Goal: Information Seeking & Learning: Learn about a topic

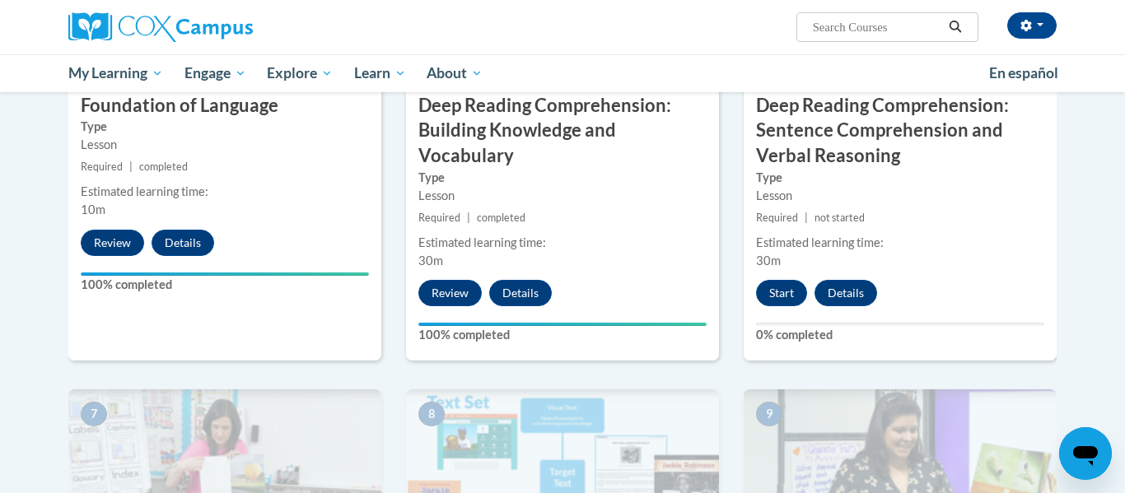
scroll to position [953, 0]
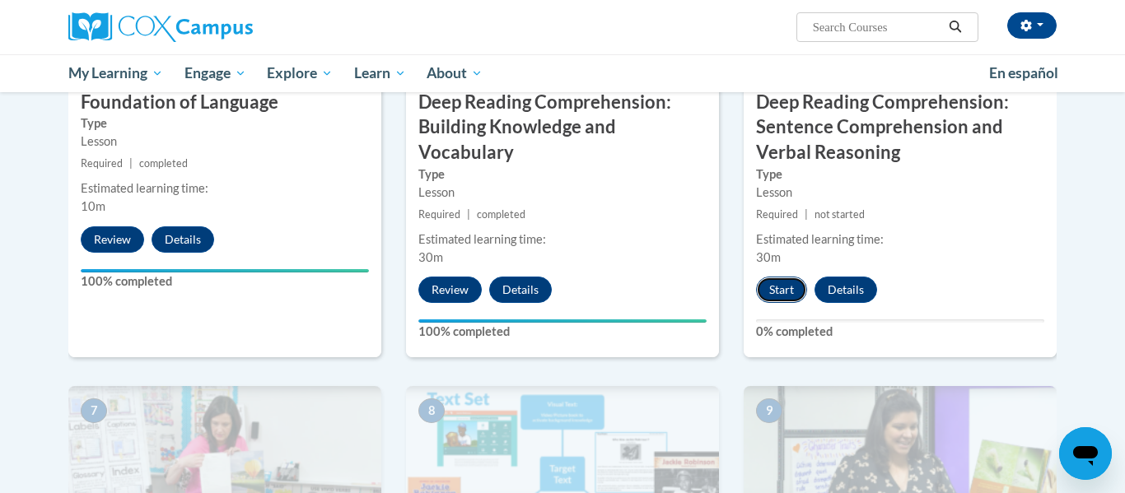
click at [775, 286] on button "Start" at bounding box center [781, 290] width 51 height 26
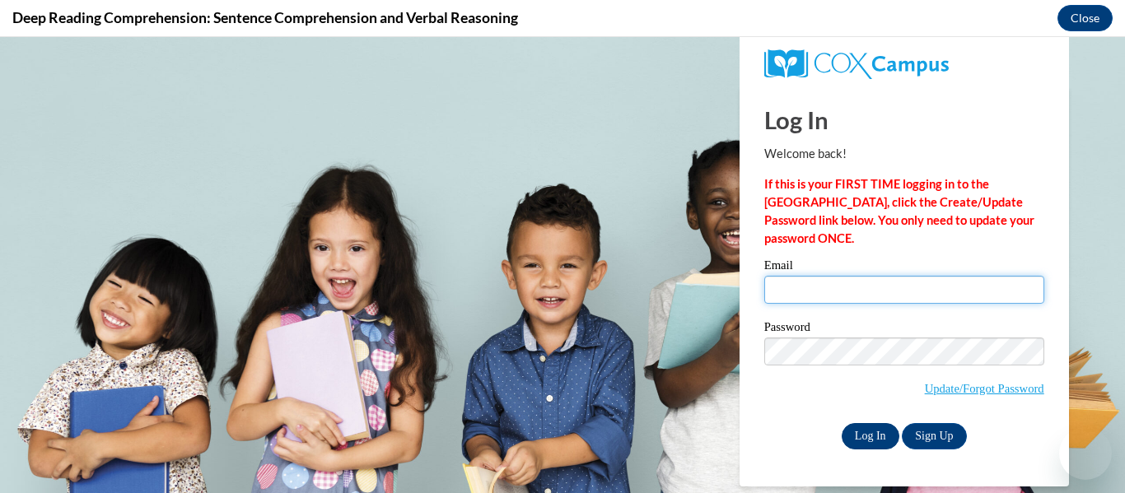
type input "kkasuboski@hnrschools.org"
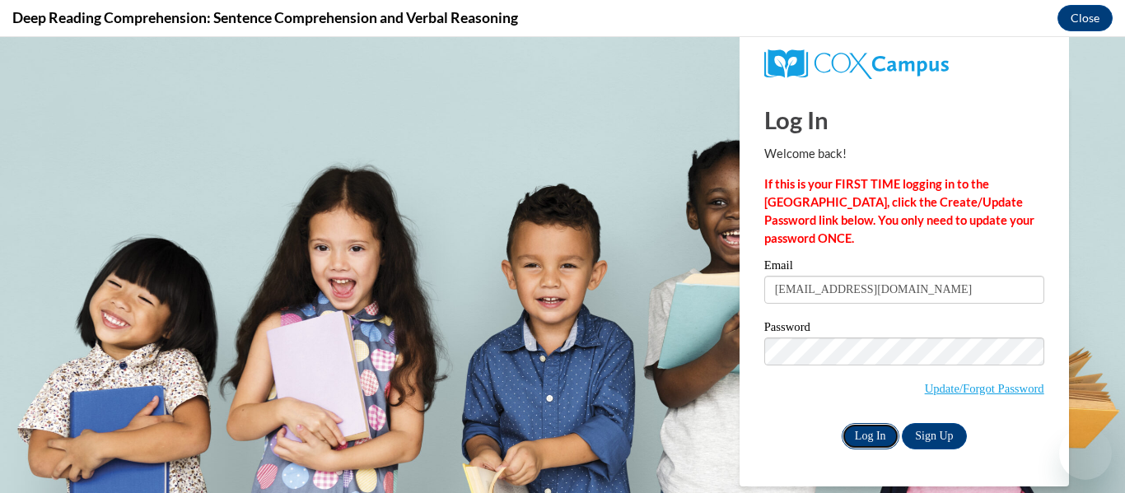
click at [881, 434] on input "Log In" at bounding box center [871, 436] width 58 height 26
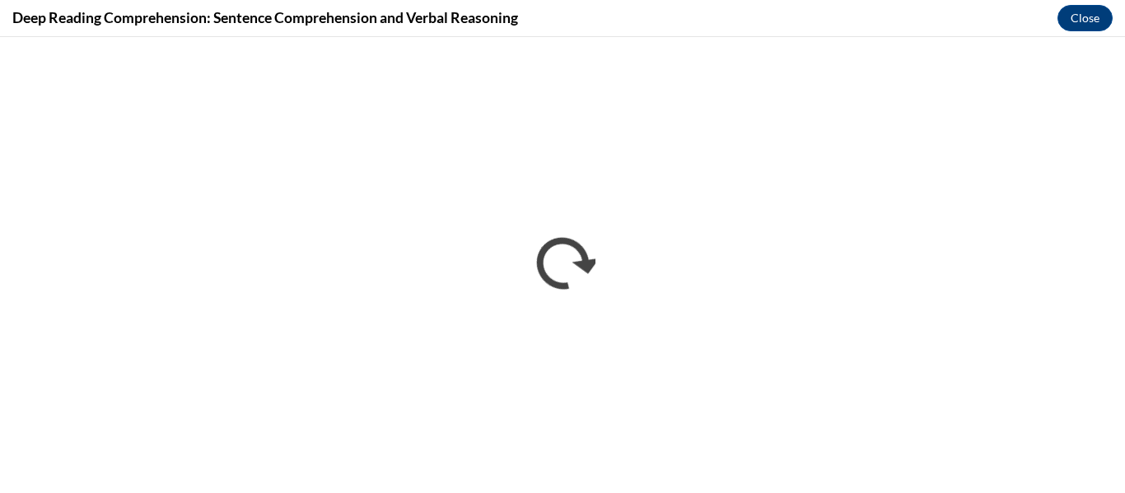
scroll to position [0, 0]
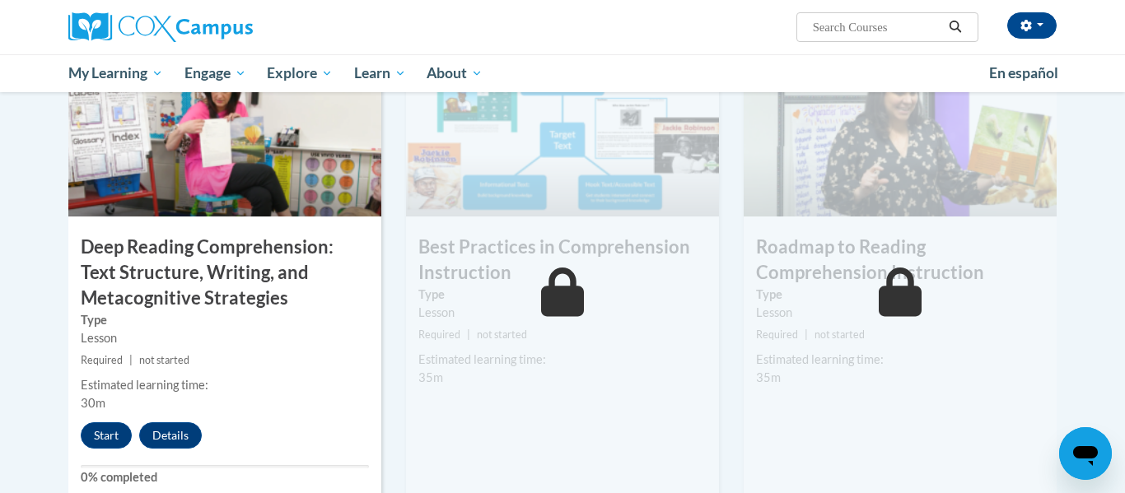
scroll to position [1320, 0]
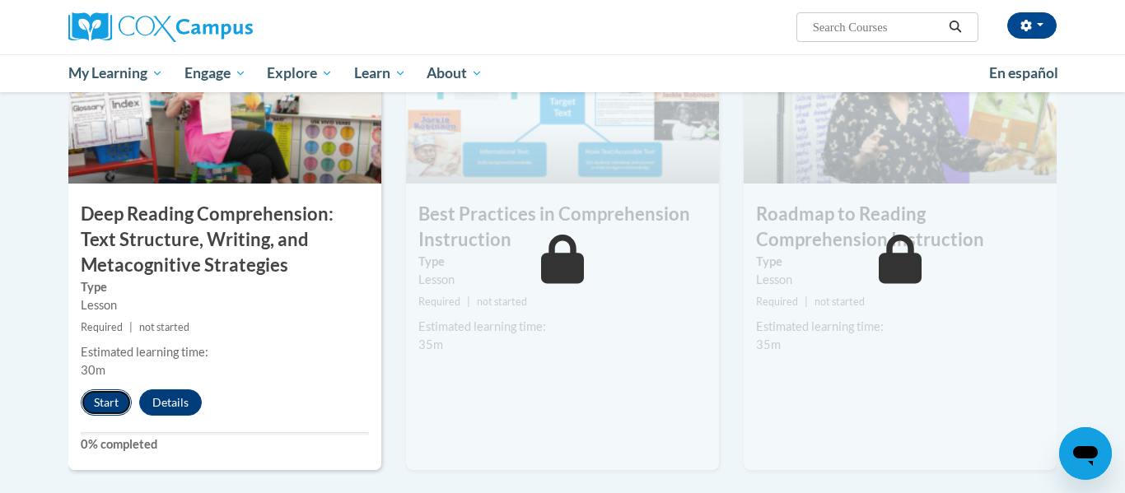
click at [108, 403] on button "Start" at bounding box center [106, 403] width 51 height 26
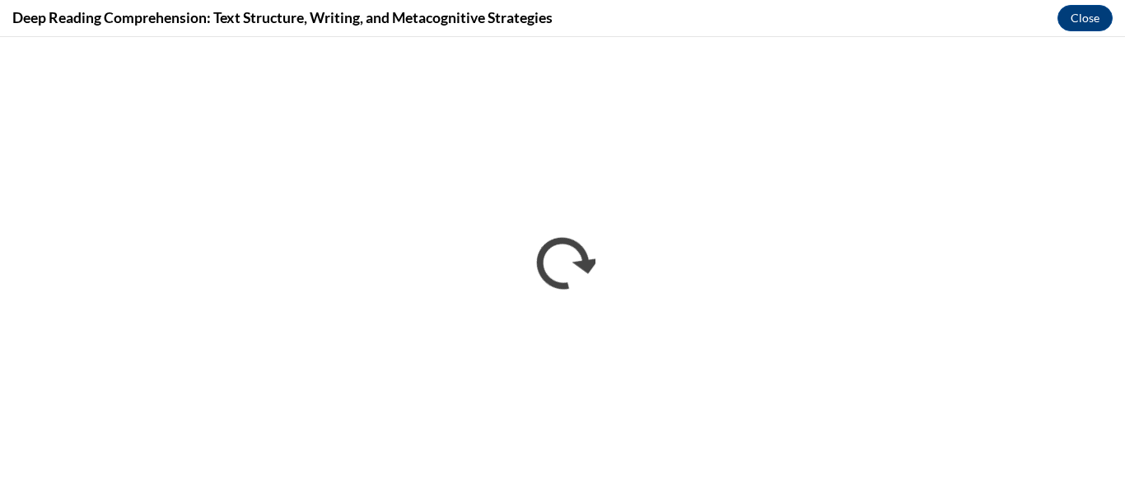
scroll to position [0, 0]
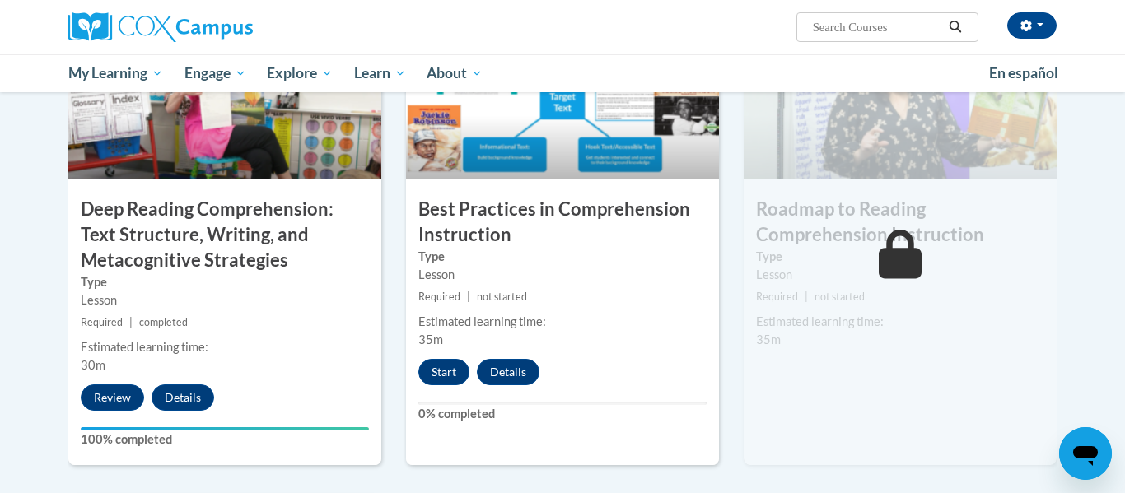
scroll to position [1333, 0]
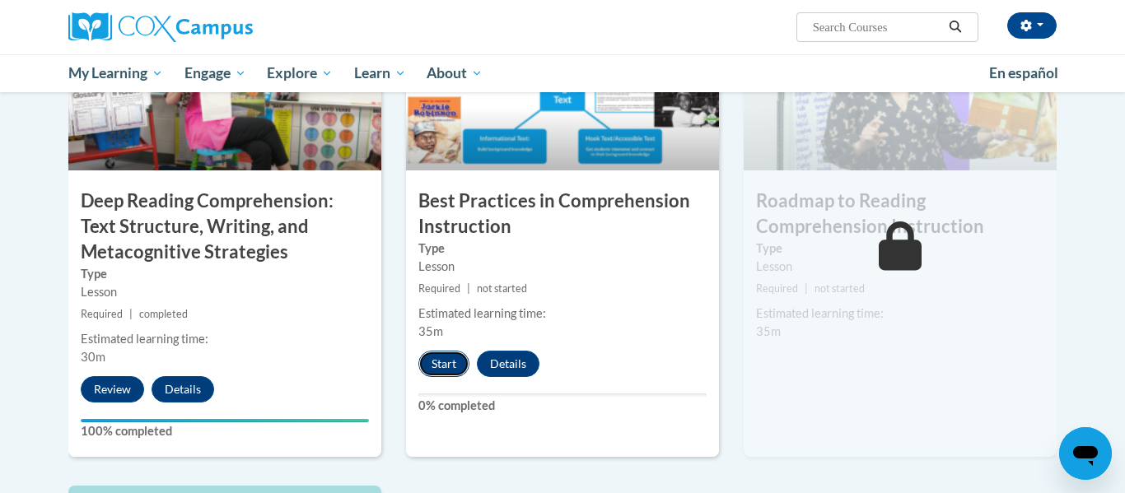
click at [440, 369] on button "Start" at bounding box center [443, 364] width 51 height 26
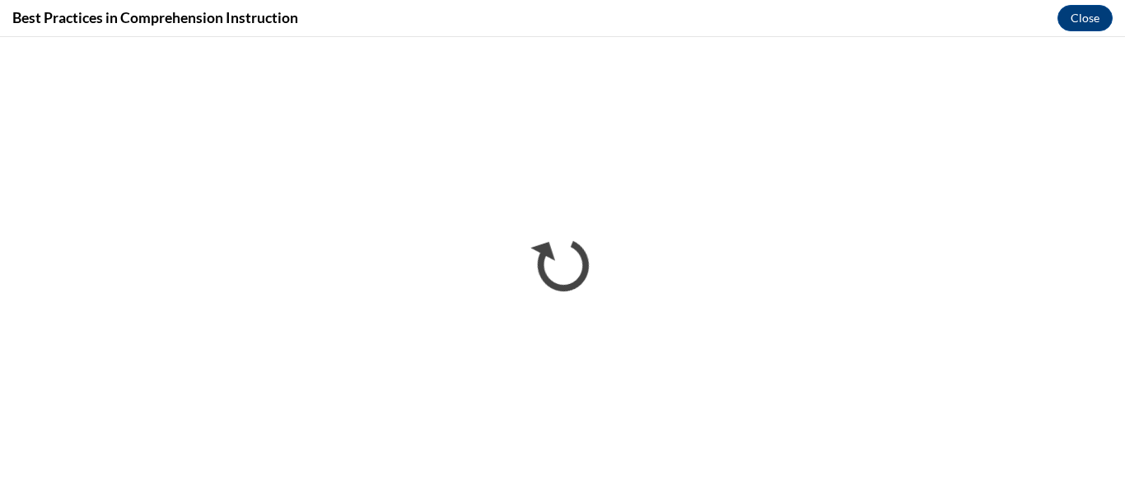
scroll to position [0, 0]
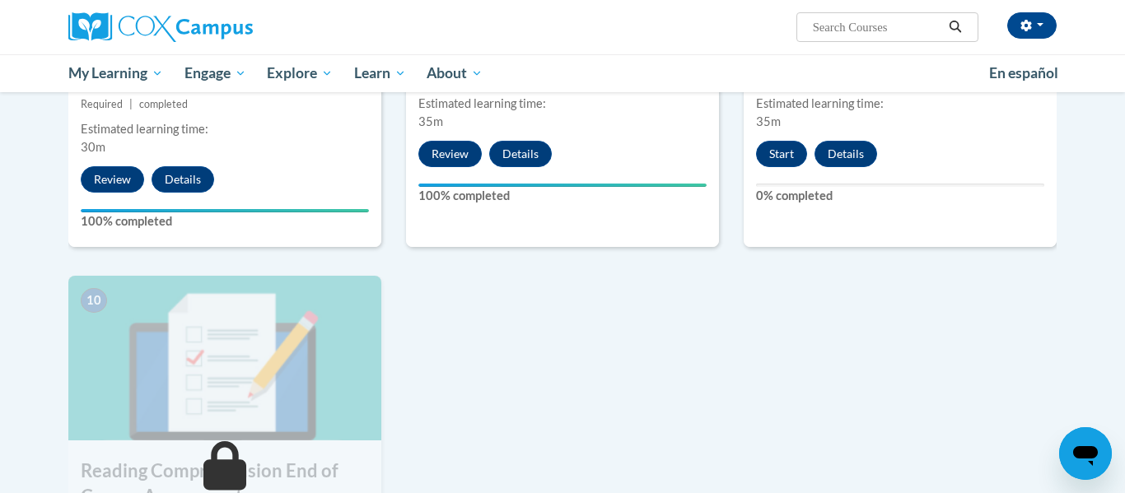
scroll to position [1512, 0]
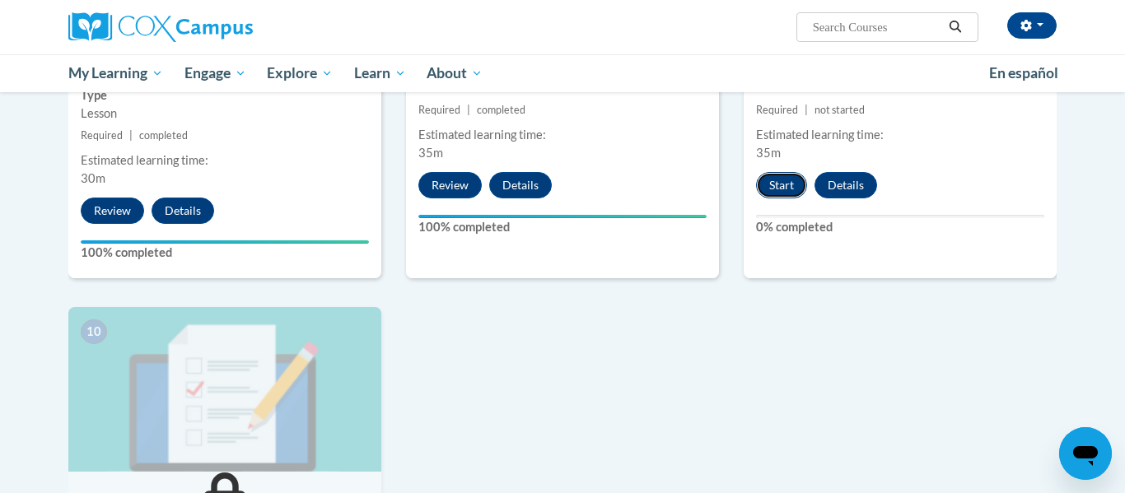
click at [789, 188] on button "Start" at bounding box center [781, 185] width 51 height 26
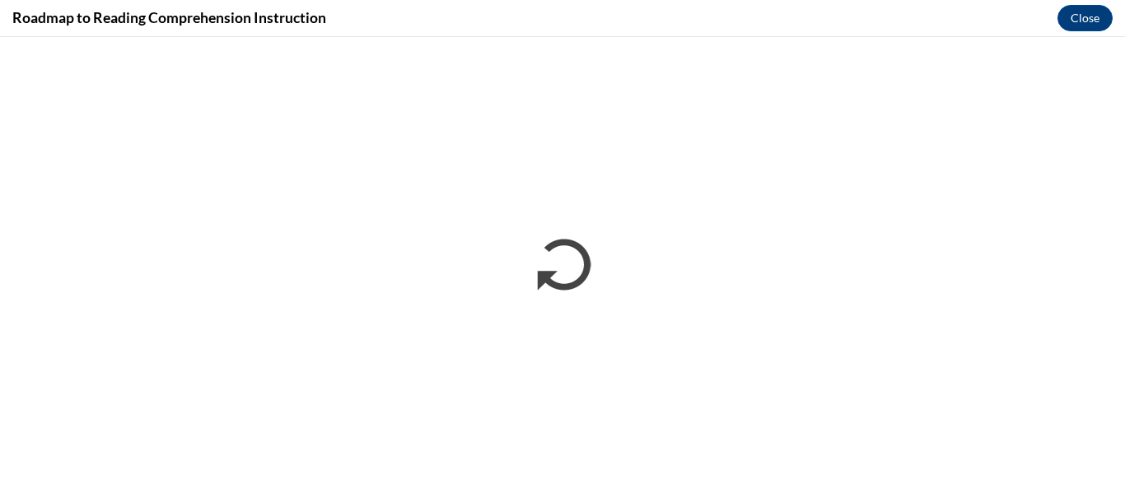
scroll to position [0, 0]
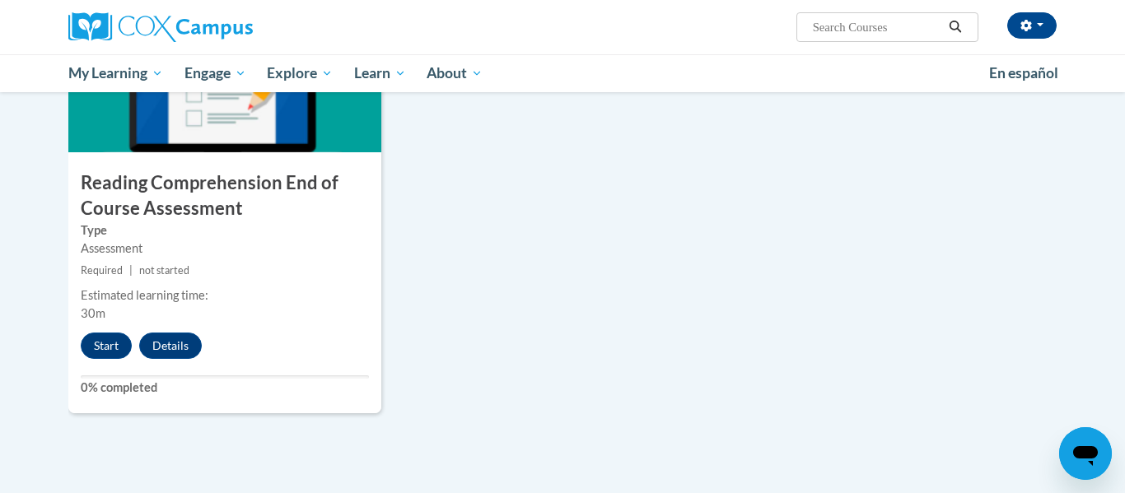
scroll to position [1837, 0]
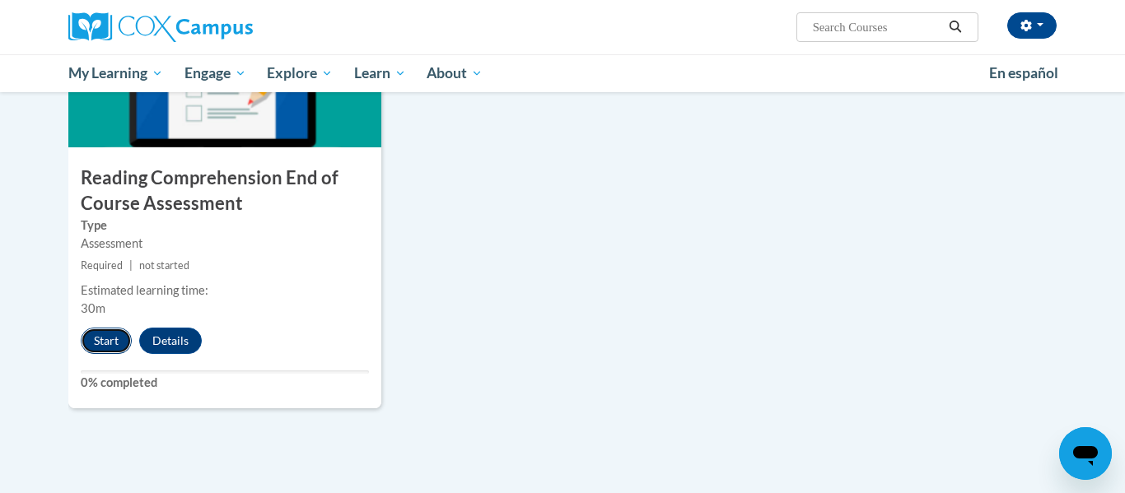
click at [106, 336] on button "Start" at bounding box center [106, 341] width 51 height 26
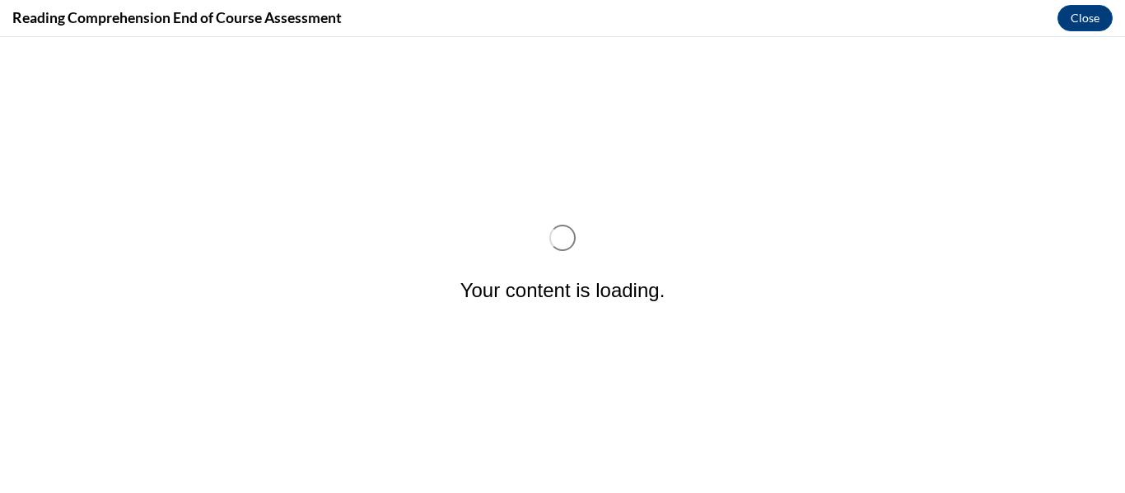
scroll to position [0, 0]
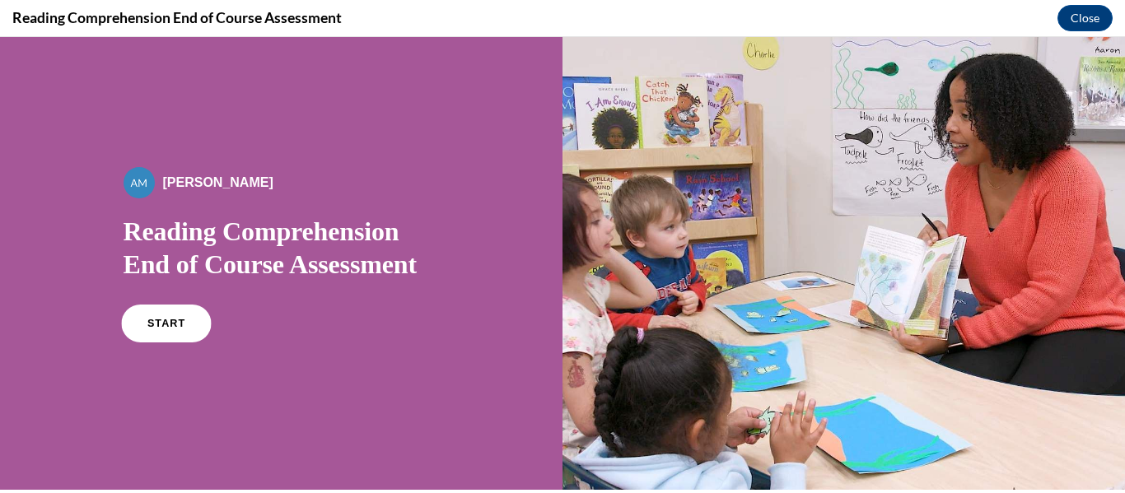
click at [165, 306] on link "START" at bounding box center [166, 324] width 90 height 38
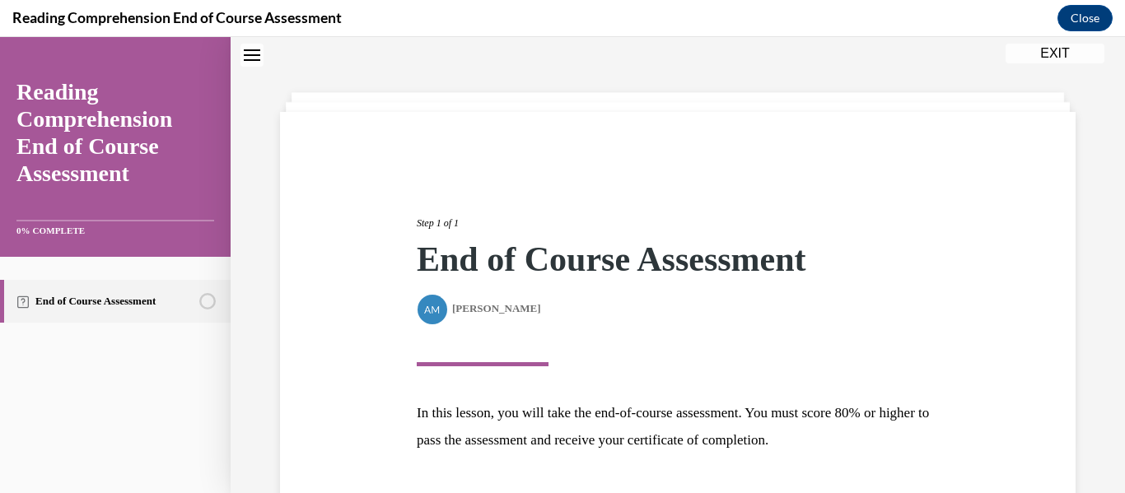
scroll to position [175, 0]
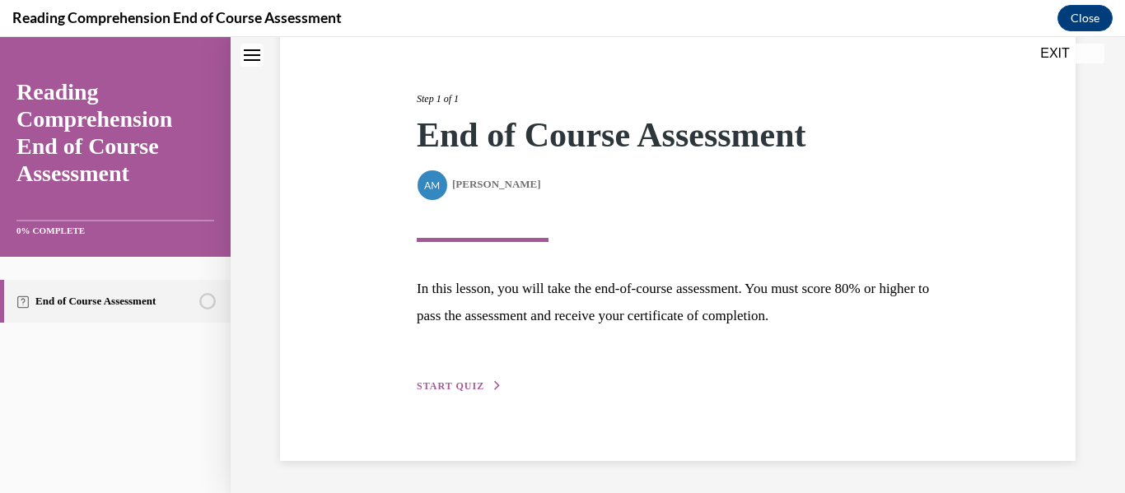
click at [454, 396] on div "Step 1 of 1 End of Course Assessment By Alexander Mackey Alexander Mackey In th…" at bounding box center [678, 225] width 796 height 474
click at [461, 385] on span "START QUIZ" at bounding box center [451, 386] width 68 height 12
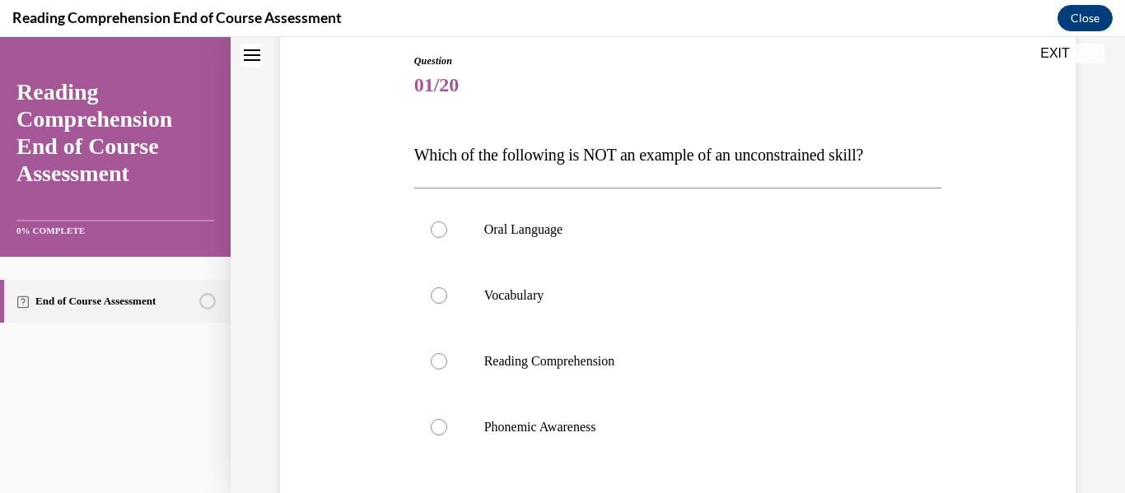
click at [530, 109] on div "Question 01/20 Which of the following is NOT an example of an unconstrained ski…" at bounding box center [678, 359] width 528 height 611
click at [637, 134] on div "Question 01/20 Which of the following is NOT an example of an unconstrained ski…" at bounding box center [678, 359] width 528 height 611
click at [531, 282] on label "Vocabulary" at bounding box center [678, 296] width 528 height 66
click at [447, 287] on input "Vocabulary" at bounding box center [439, 295] width 16 height 16
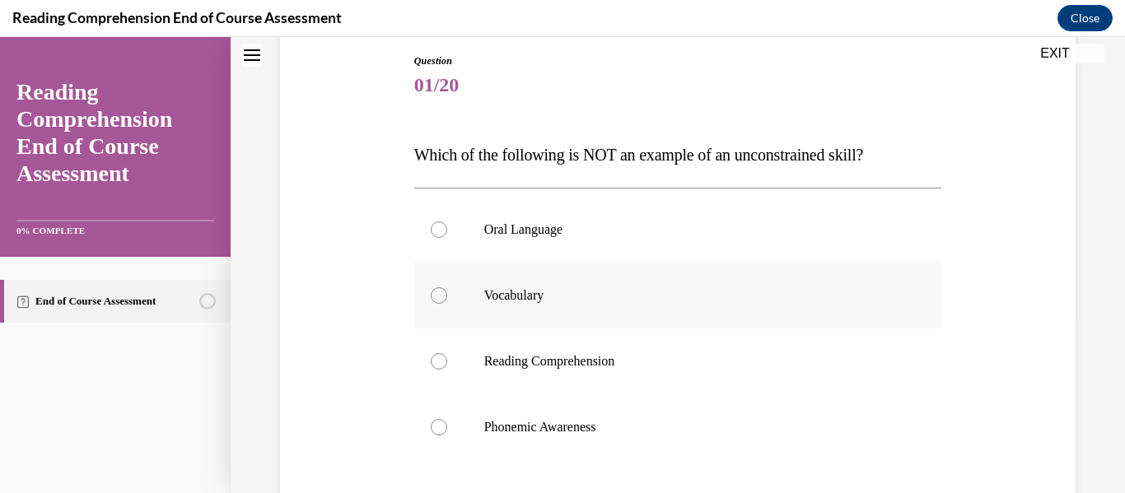
radio input "true"
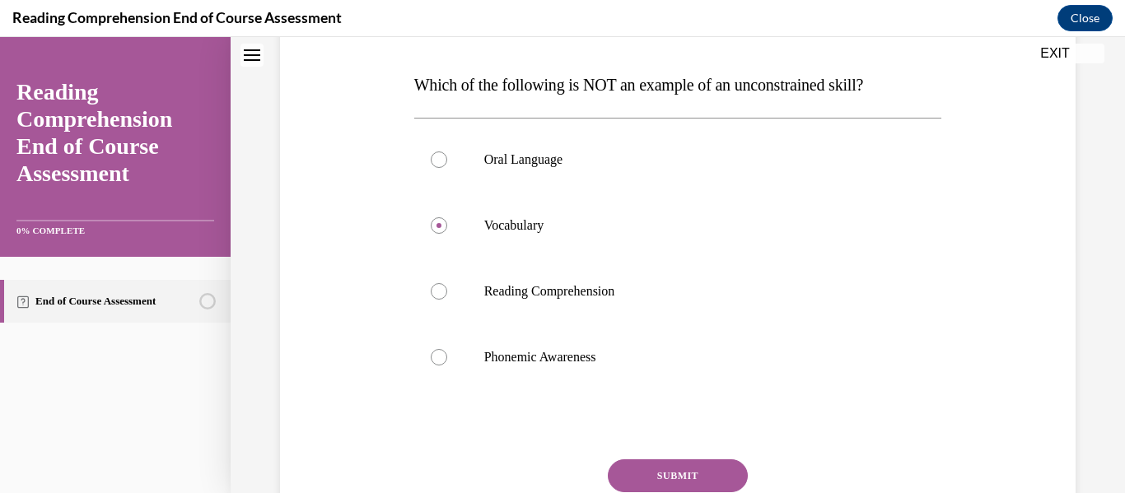
scroll to position [256, 0]
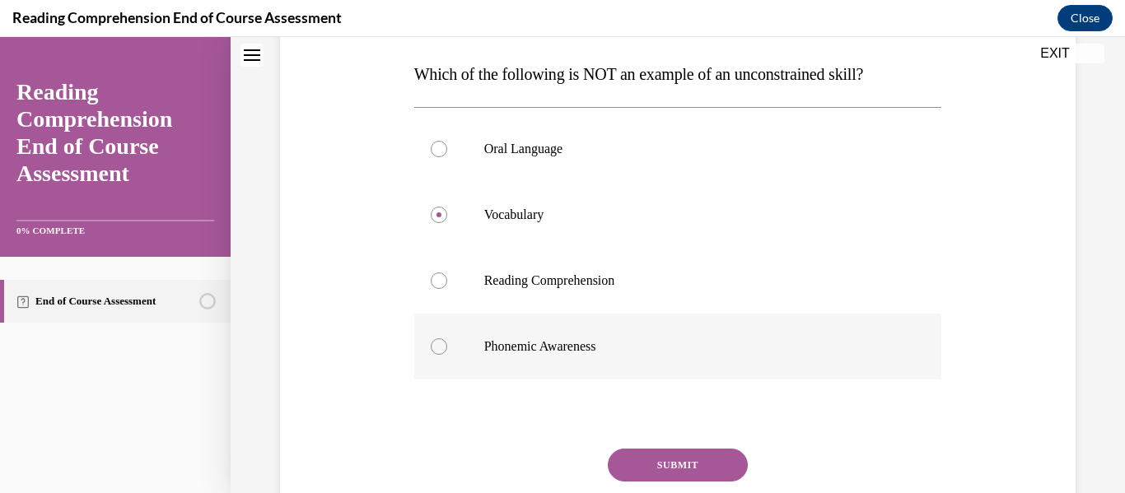
click at [601, 336] on label "Phonemic Awareness" at bounding box center [678, 347] width 528 height 66
click at [447, 338] on input "Phonemic Awareness" at bounding box center [439, 346] width 16 height 16
radio input "true"
click at [674, 455] on button "SUBMIT" at bounding box center [678, 465] width 140 height 33
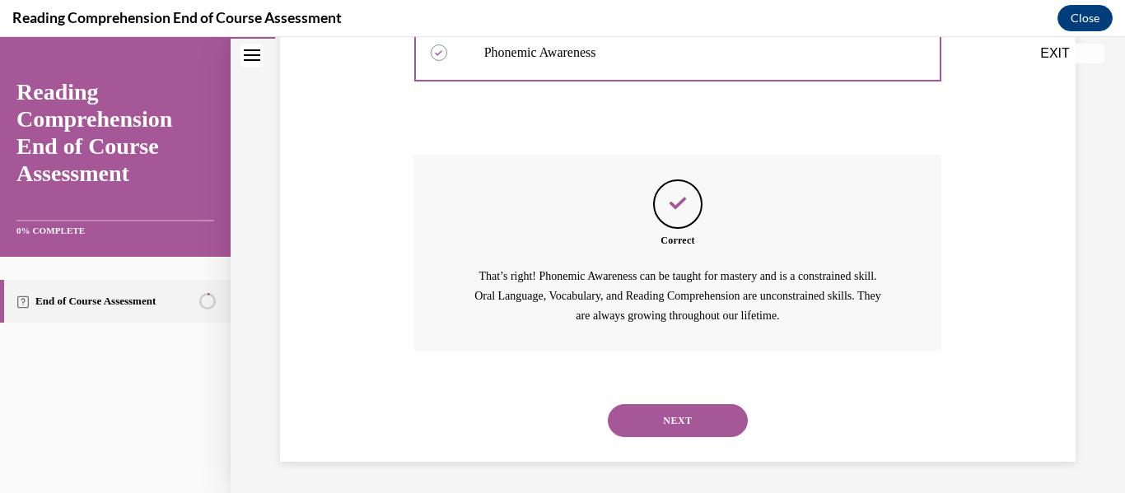
scroll to position [552, 0]
click at [706, 416] on button "NEXT" at bounding box center [678, 419] width 140 height 33
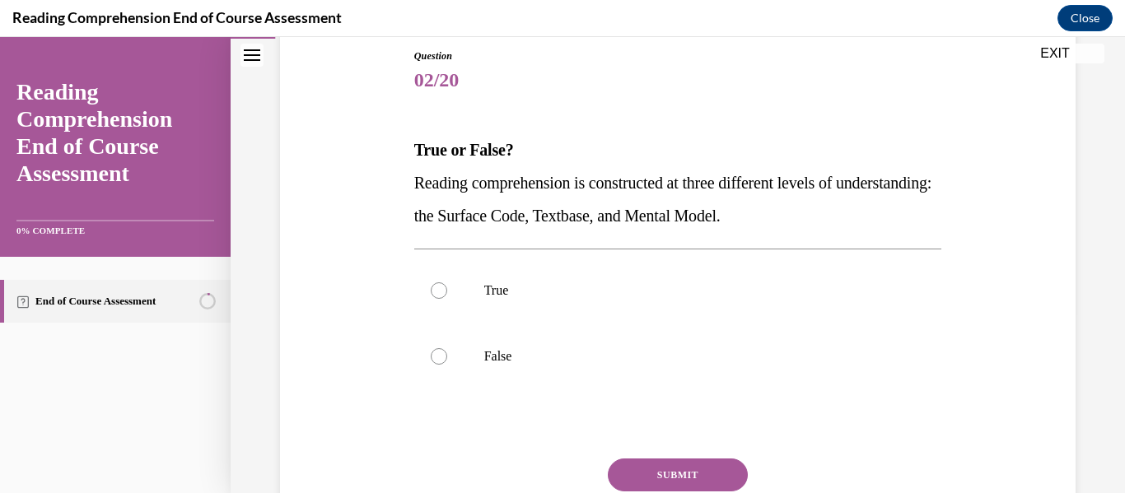
scroll to position [190, 0]
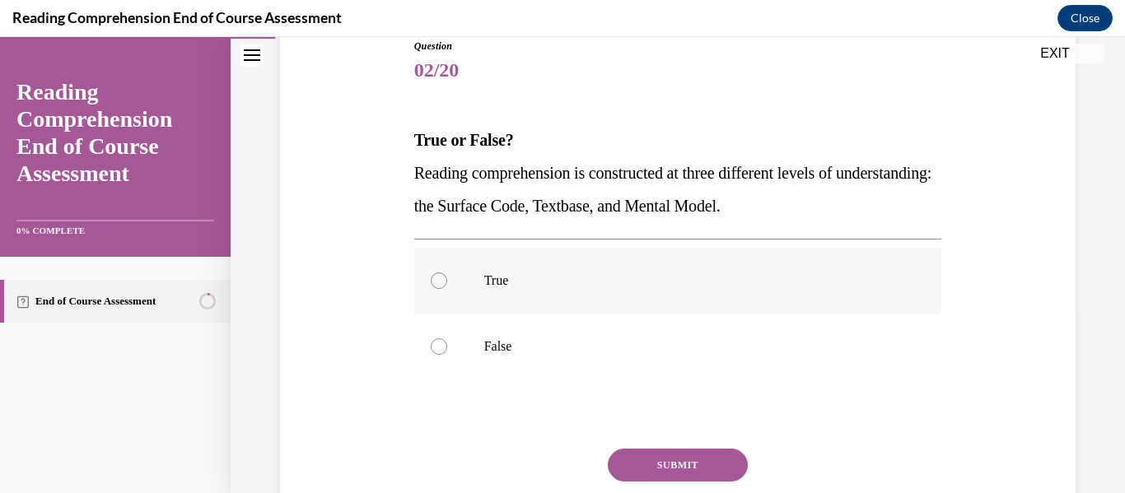
click at [675, 303] on label "True" at bounding box center [678, 281] width 528 height 66
click at [447, 289] on input "True" at bounding box center [439, 281] width 16 height 16
radio input "true"
click at [695, 463] on button "SUBMIT" at bounding box center [678, 465] width 140 height 33
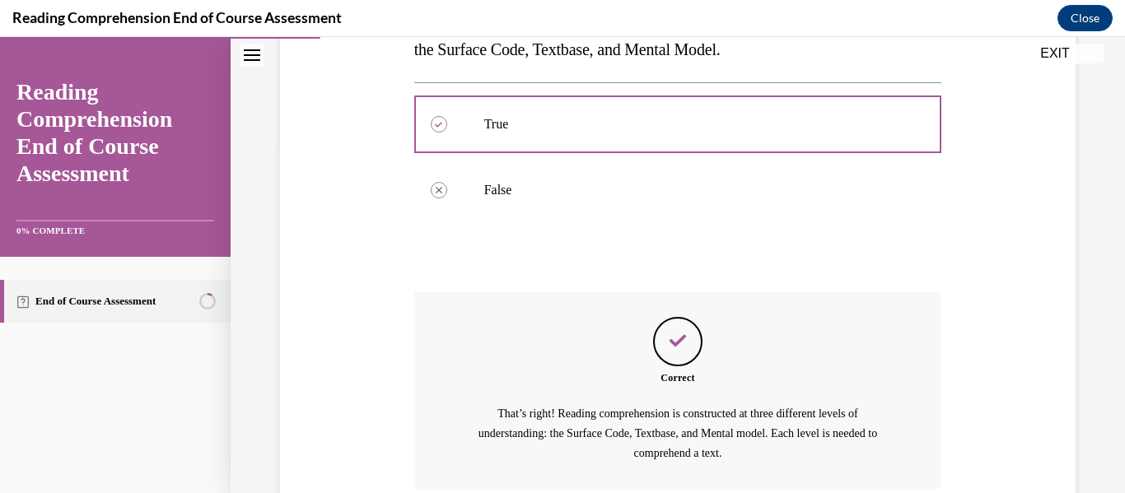
scroll to position [486, 0]
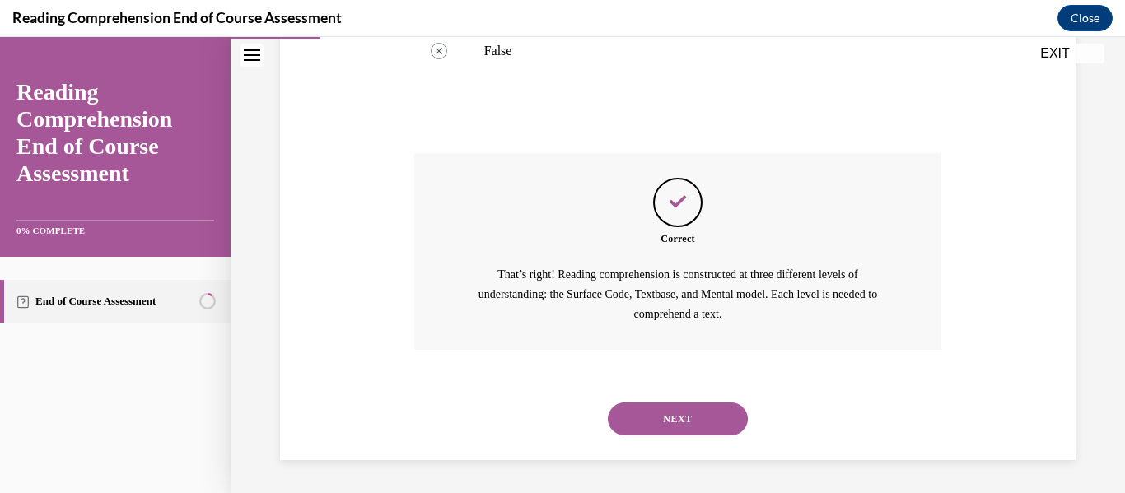
click at [696, 410] on button "NEXT" at bounding box center [678, 419] width 140 height 33
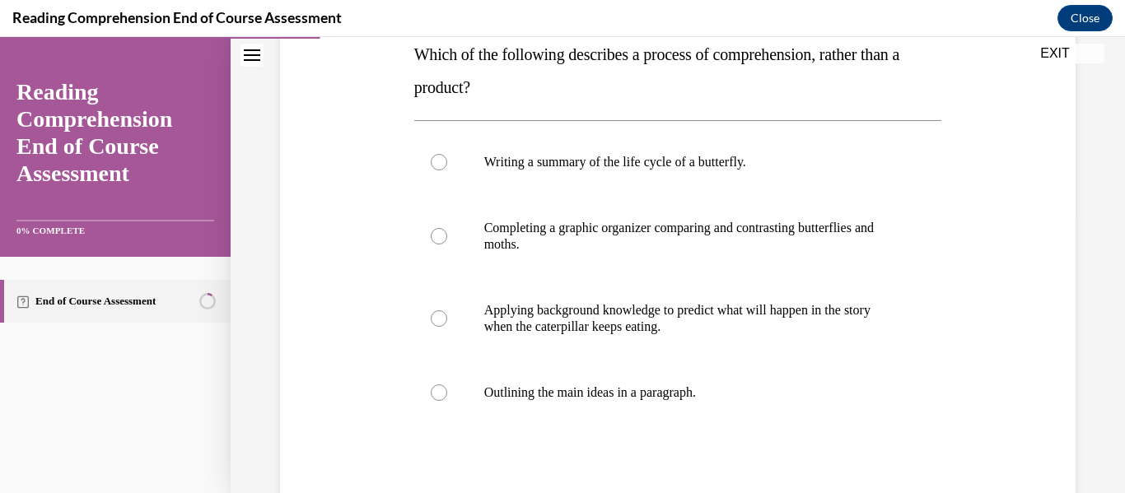
scroll to position [278, 0]
click at [763, 310] on p "Applying background knowledge to predict what will happen in the story when the…" at bounding box center [692, 317] width 417 height 33
click at [447, 310] on input "Applying background knowledge to predict what will happen in the story when the…" at bounding box center [439, 317] width 16 height 16
radio input "true"
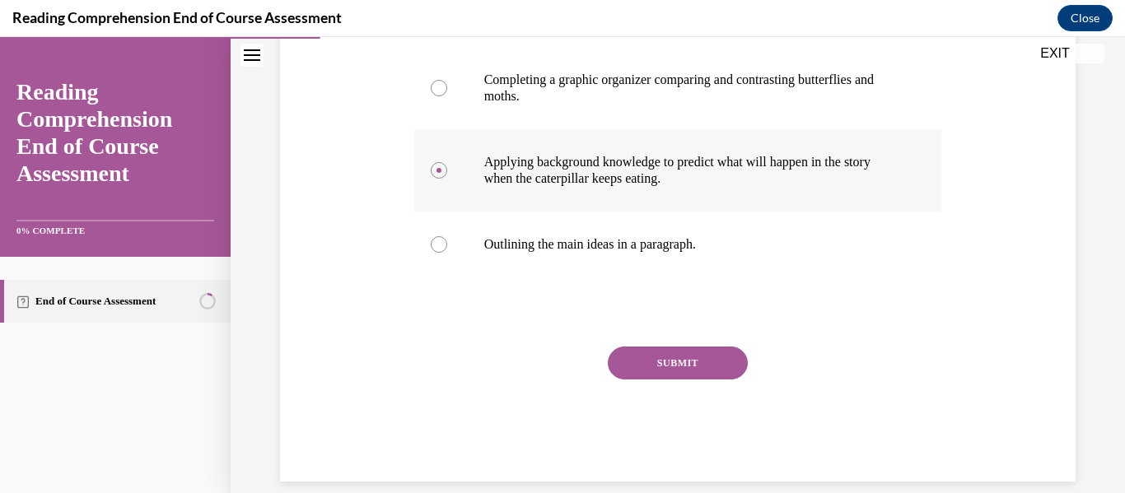
scroll to position [446, 0]
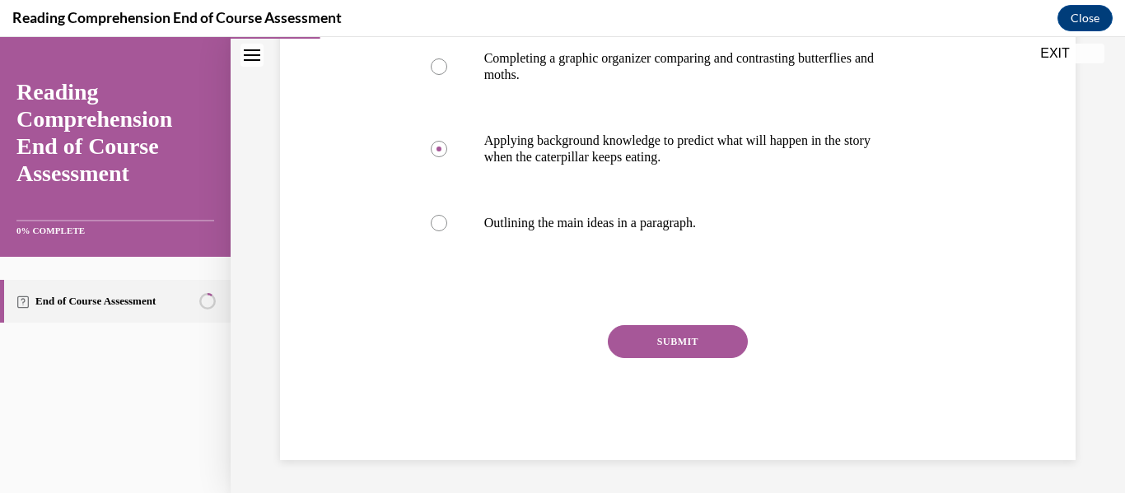
click at [702, 342] on button "SUBMIT" at bounding box center [678, 341] width 140 height 33
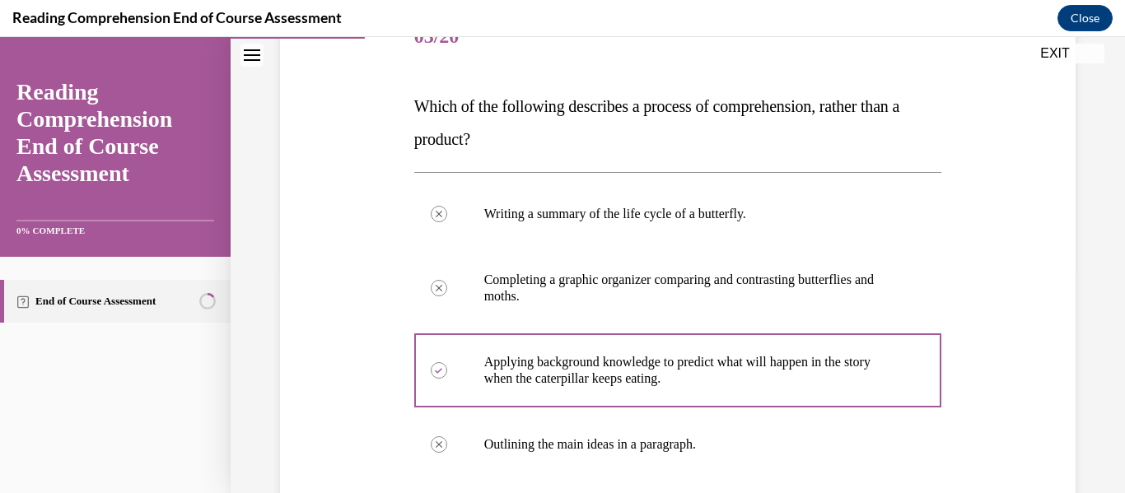
scroll to position [618, 0]
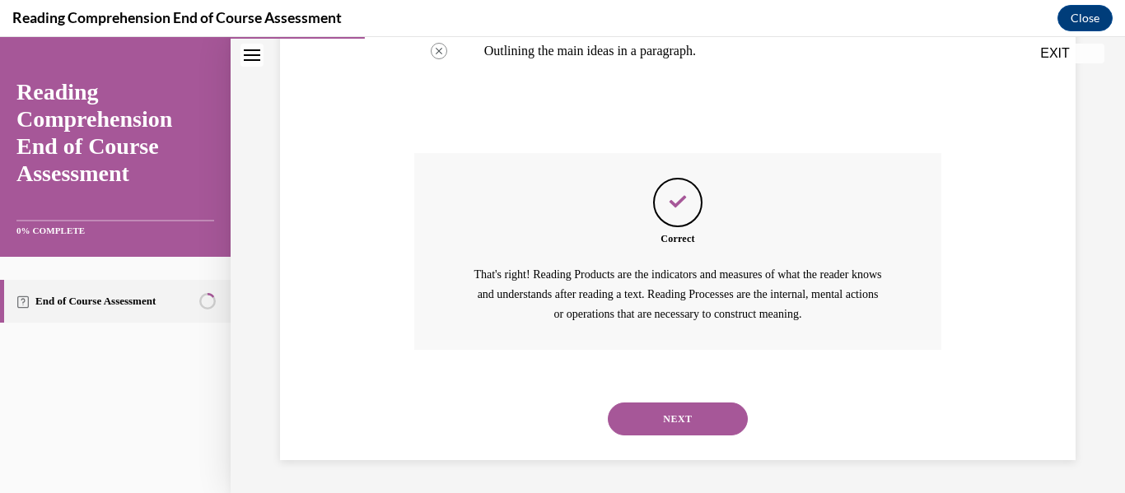
click at [708, 423] on button "NEXT" at bounding box center [678, 419] width 140 height 33
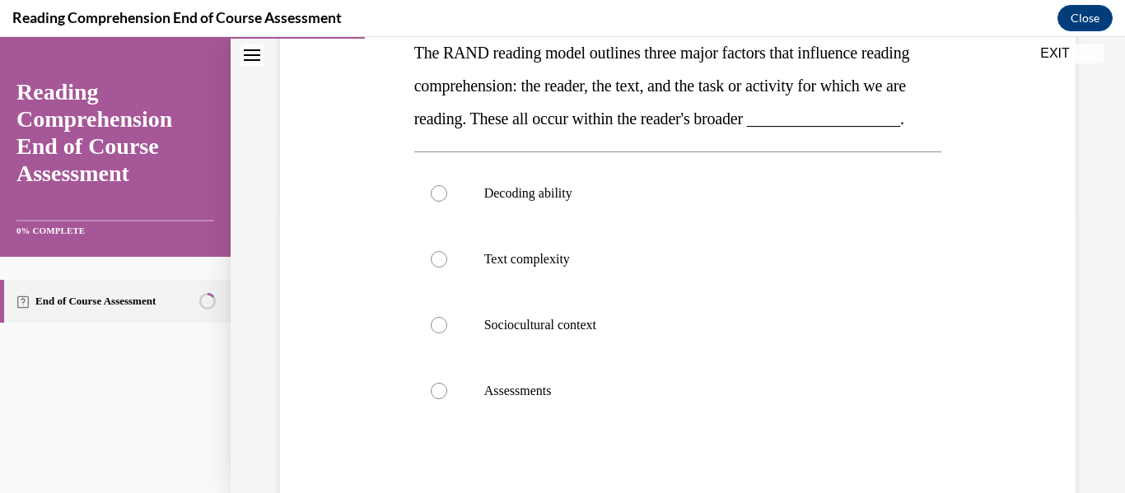
scroll to position [278, 0]
click at [582, 280] on label "Text complexity" at bounding box center [678, 259] width 528 height 66
click at [447, 267] on input "Text complexity" at bounding box center [439, 258] width 16 height 16
radio input "true"
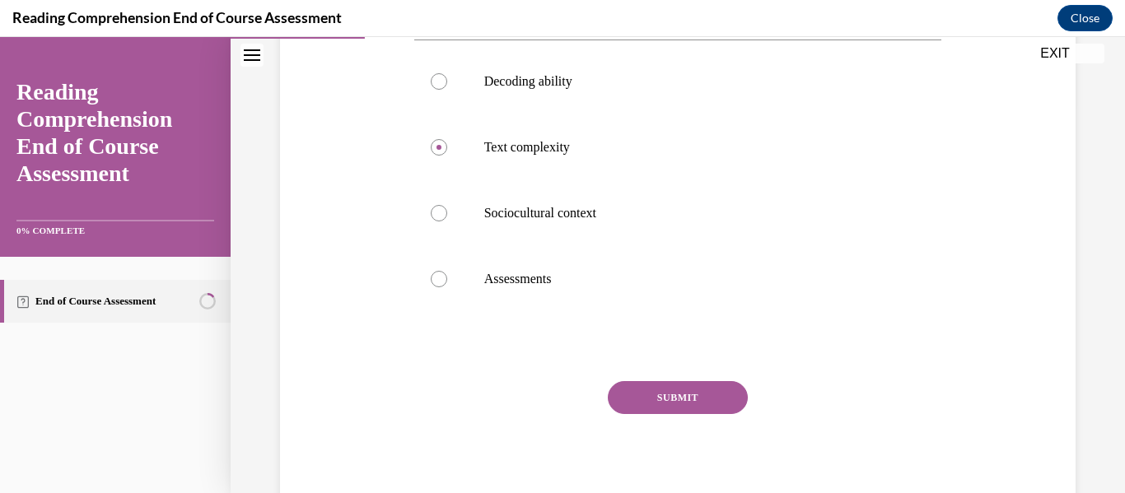
click at [694, 414] on button "SUBMIT" at bounding box center [678, 397] width 140 height 33
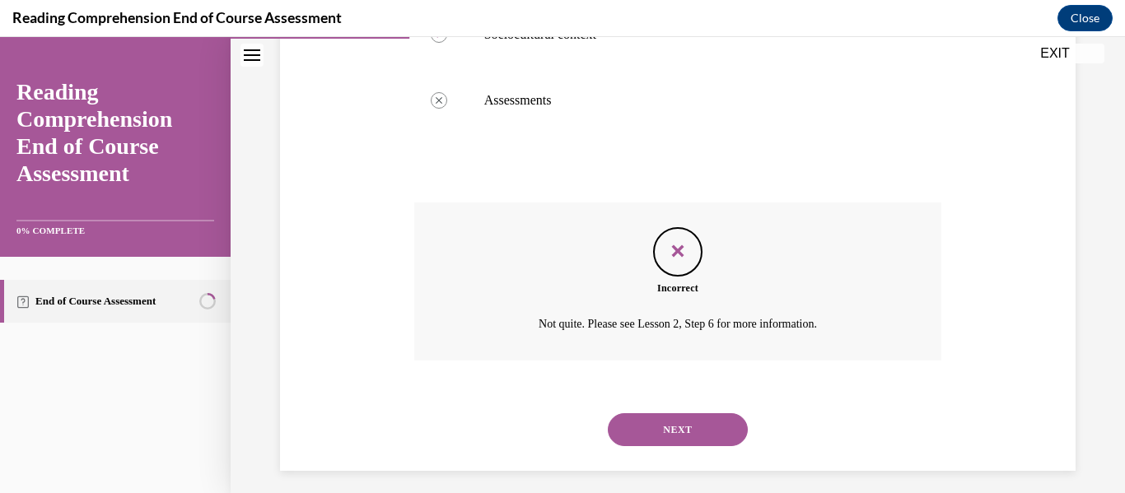
scroll to position [582, 0]
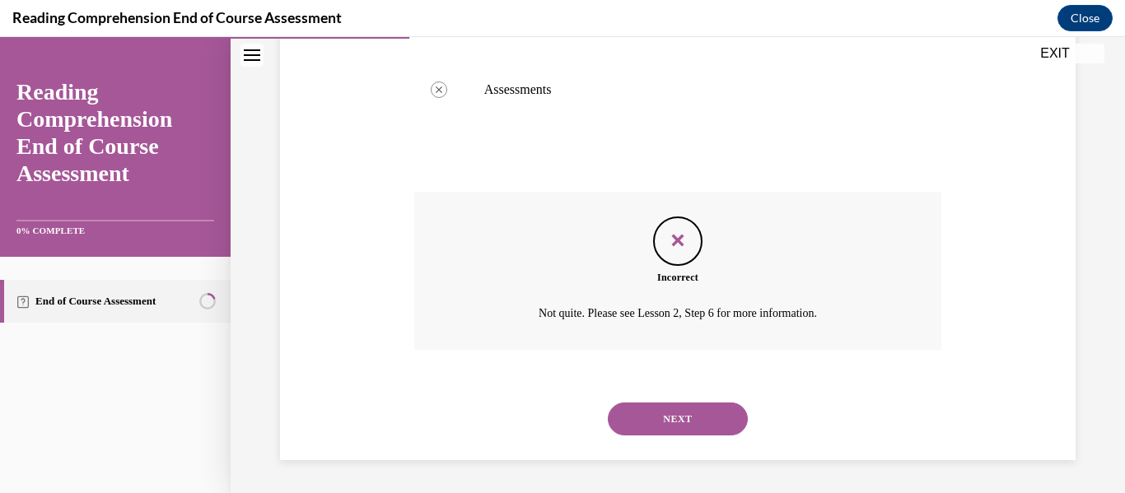
click at [689, 436] on button "NEXT" at bounding box center [678, 419] width 140 height 33
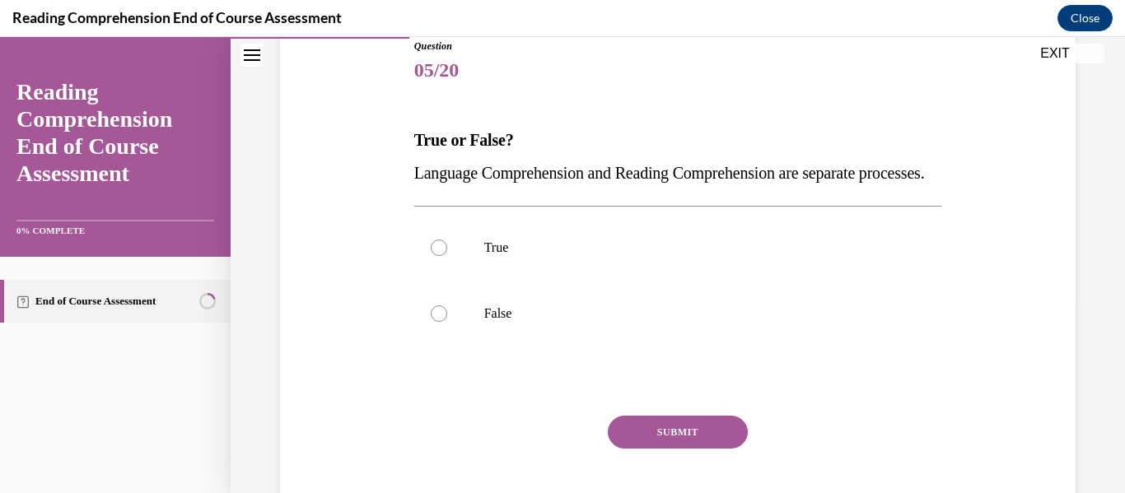
scroll to position [194, 0]
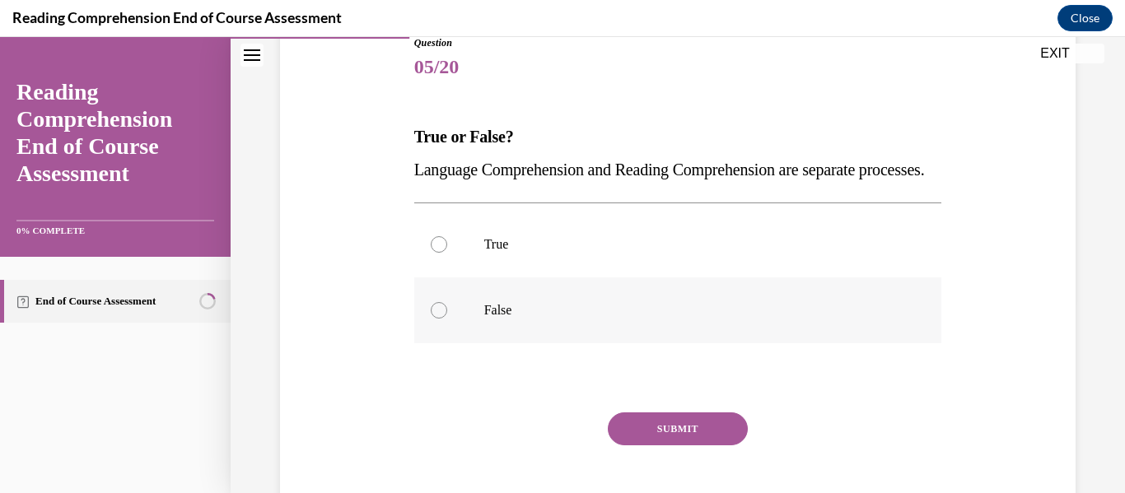
click at [675, 343] on label "False" at bounding box center [678, 311] width 528 height 66
click at [447, 319] on input "False" at bounding box center [439, 310] width 16 height 16
radio input "true"
click at [689, 446] on button "SUBMIT" at bounding box center [678, 429] width 140 height 33
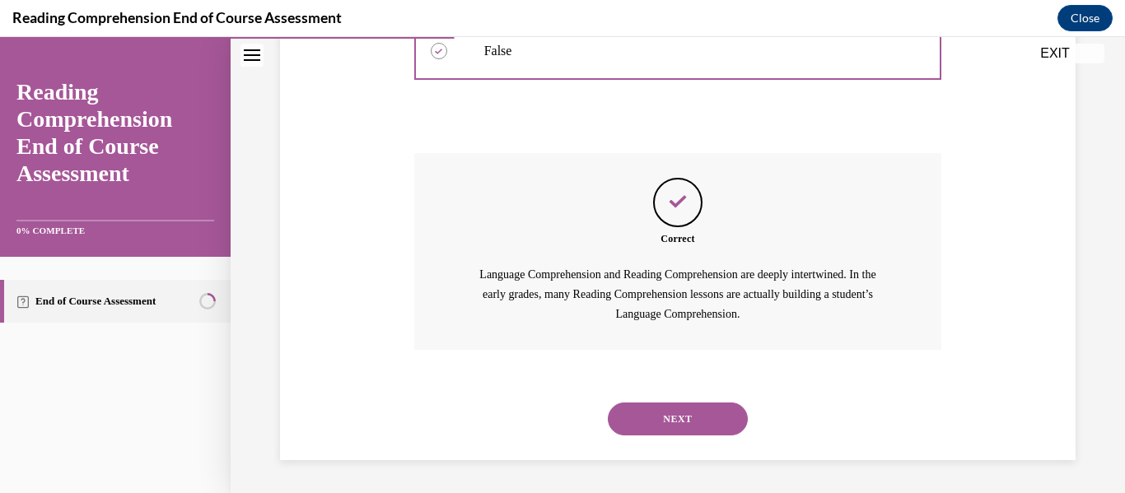
scroll to position [486, 0]
click at [683, 430] on button "NEXT" at bounding box center [678, 419] width 140 height 33
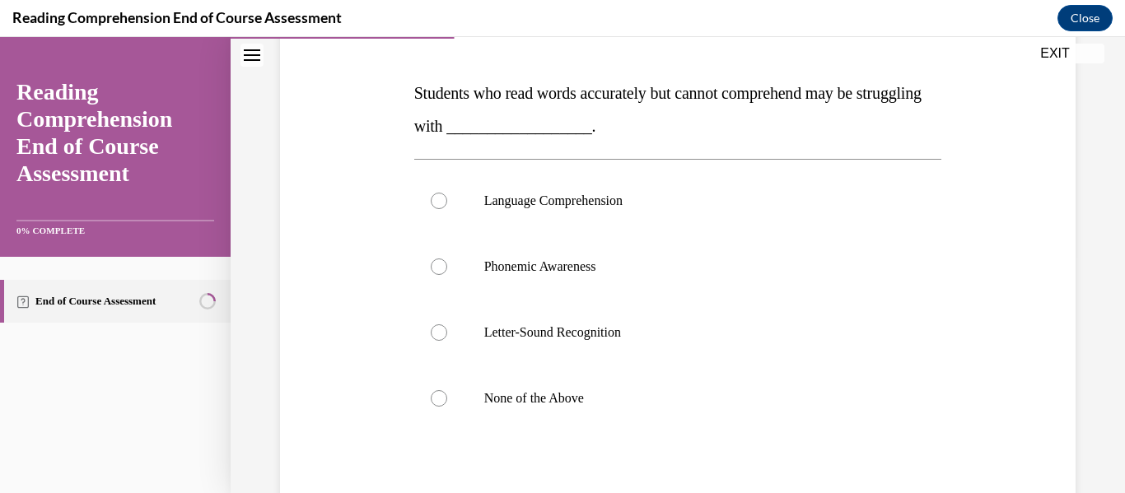
scroll to position [240, 0]
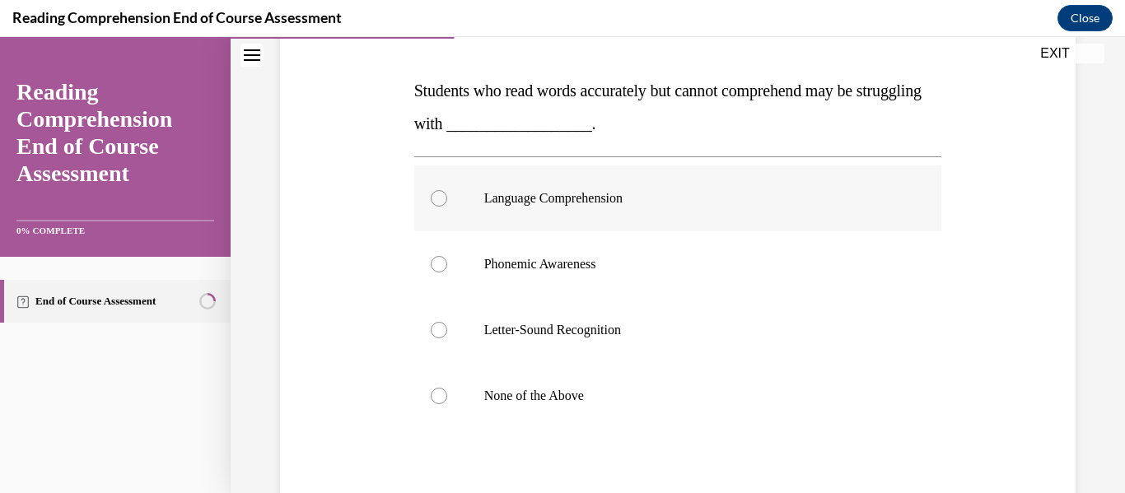
click at [688, 218] on label "Language Comprehension" at bounding box center [678, 199] width 528 height 66
click at [447, 207] on input "Language Comprehension" at bounding box center [439, 198] width 16 height 16
radio input "true"
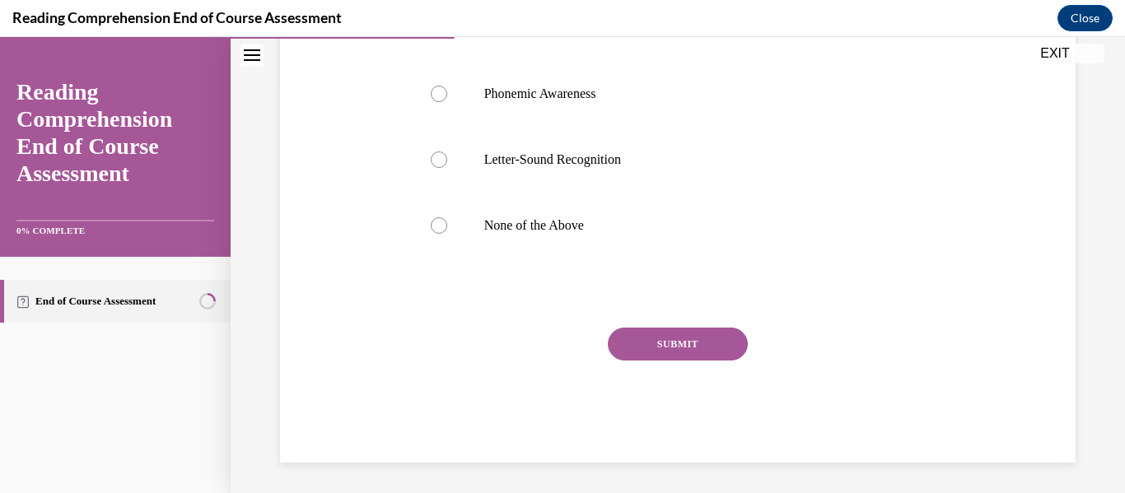
click at [697, 346] on button "SUBMIT" at bounding box center [678, 344] width 140 height 33
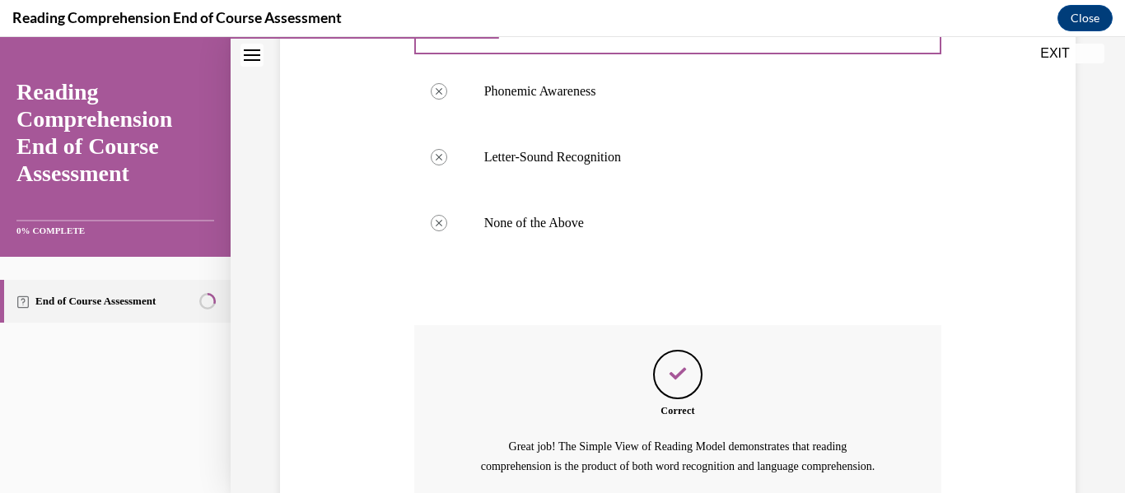
scroll to position [585, 0]
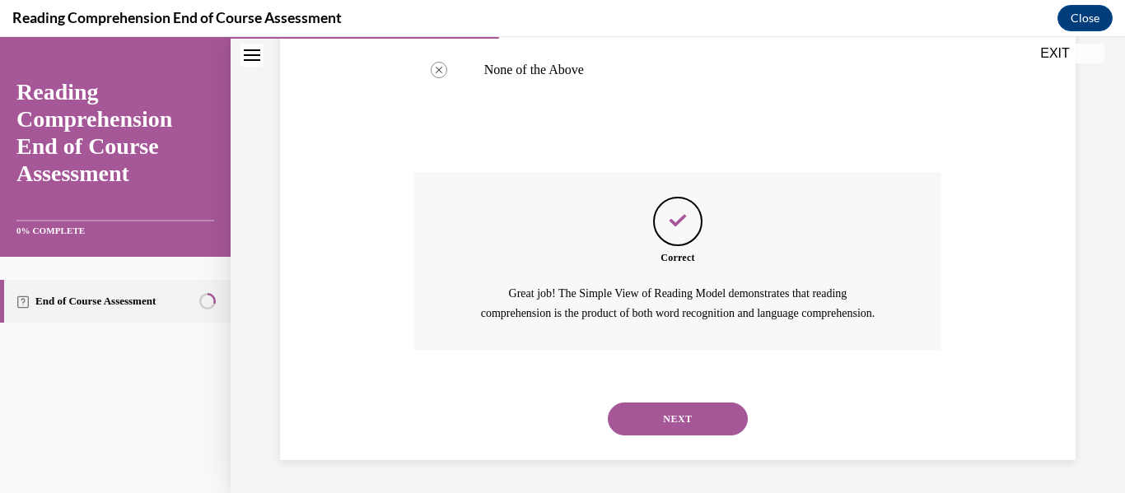
click at [691, 413] on button "NEXT" at bounding box center [678, 419] width 140 height 33
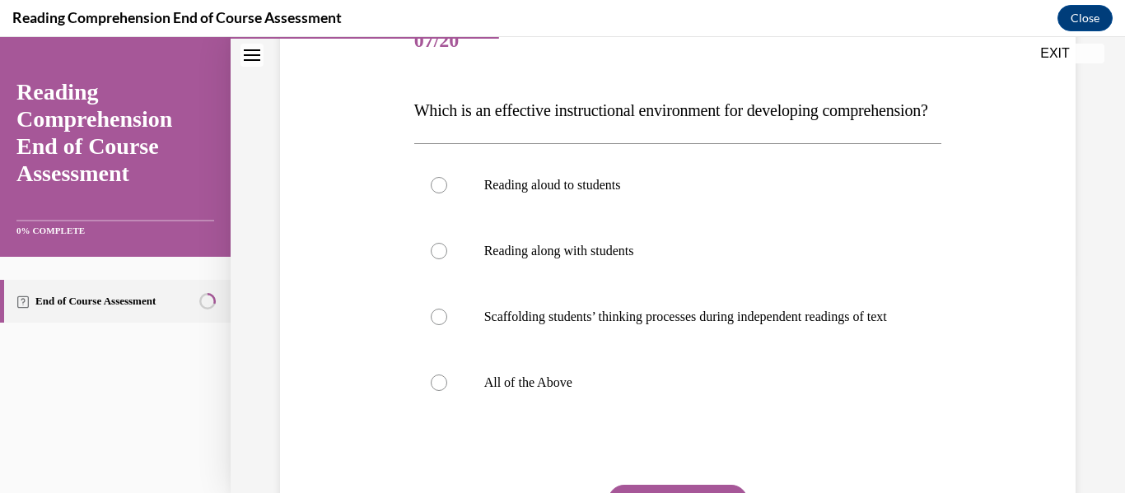
scroll to position [226, 0]
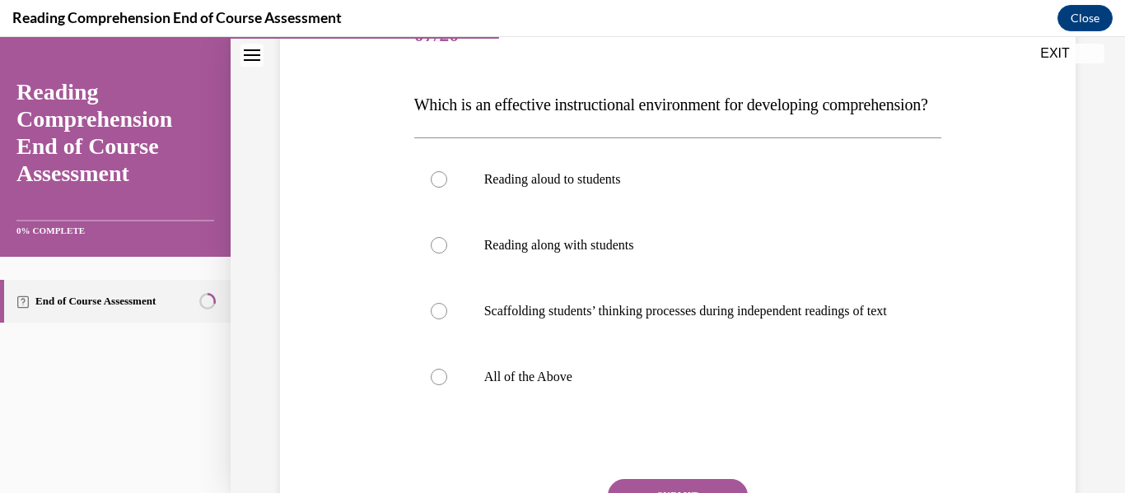
click at [691, 410] on label "All of the Above" at bounding box center [678, 377] width 528 height 66
click at [447, 385] on input "All of the Above" at bounding box center [439, 377] width 16 height 16
radio input "true"
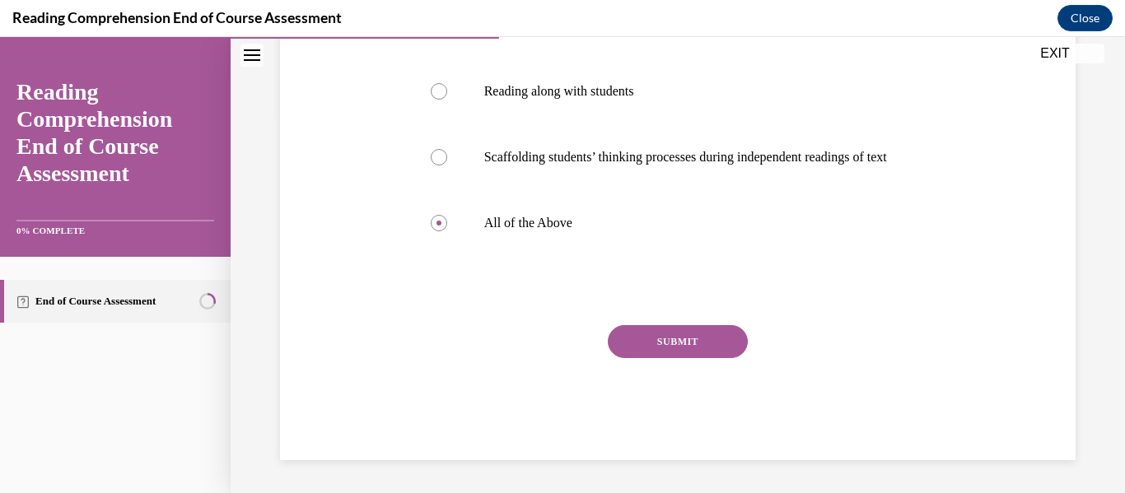
click at [678, 348] on button "SUBMIT" at bounding box center [678, 341] width 140 height 33
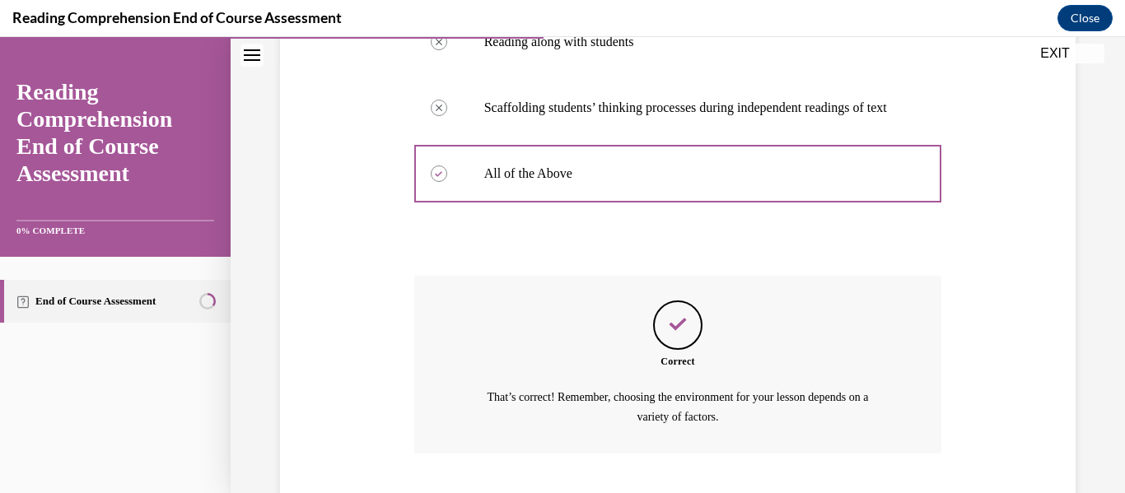
scroll to position [582, 0]
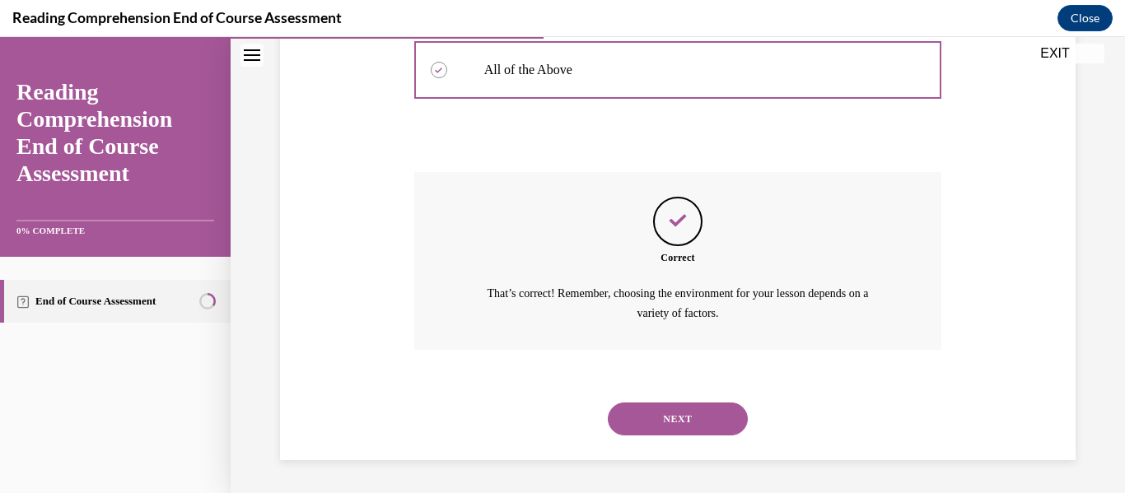
click at [701, 406] on button "NEXT" at bounding box center [678, 419] width 140 height 33
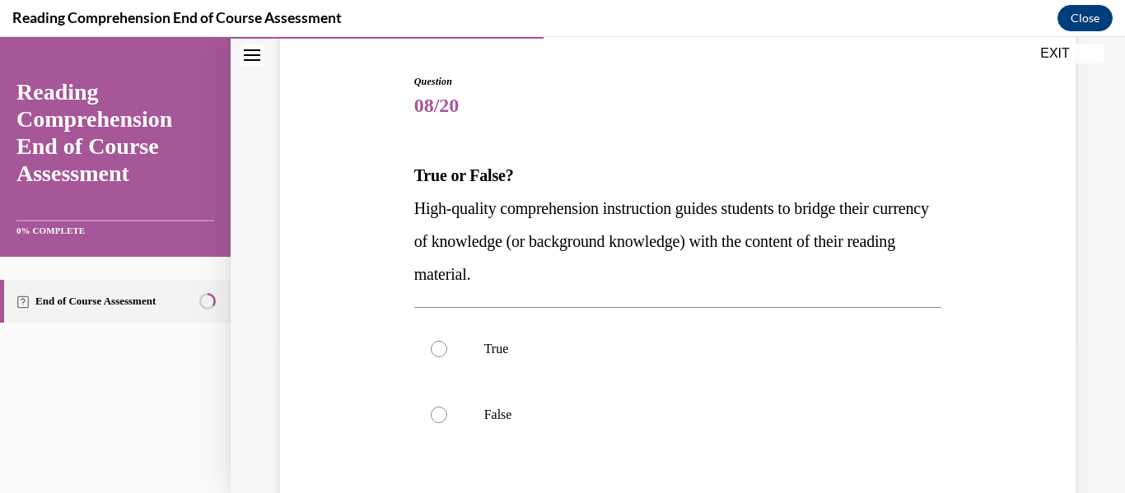
scroll to position [182, 0]
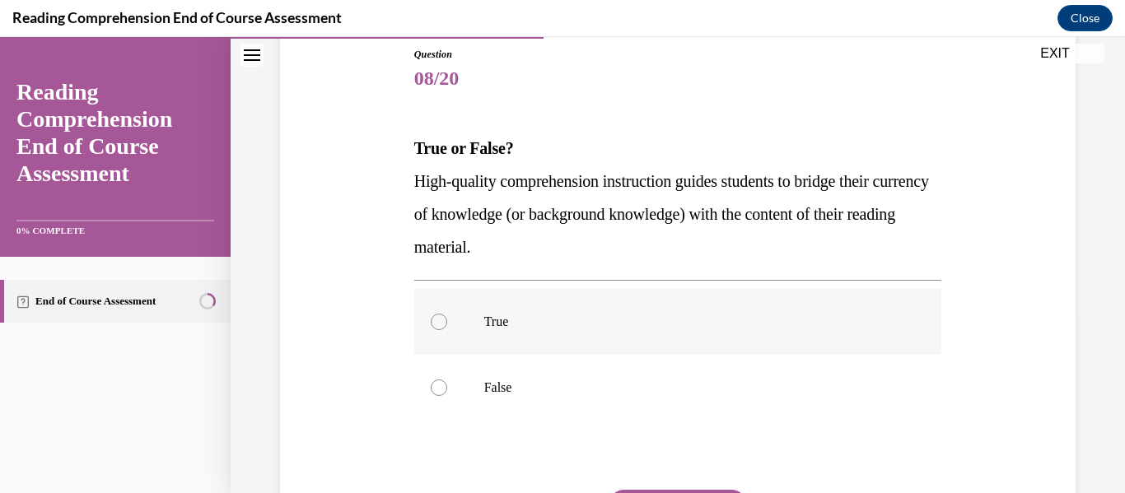
click at [495, 330] on label "True" at bounding box center [678, 322] width 528 height 66
click at [447, 330] on input "True" at bounding box center [439, 322] width 16 height 16
radio input "true"
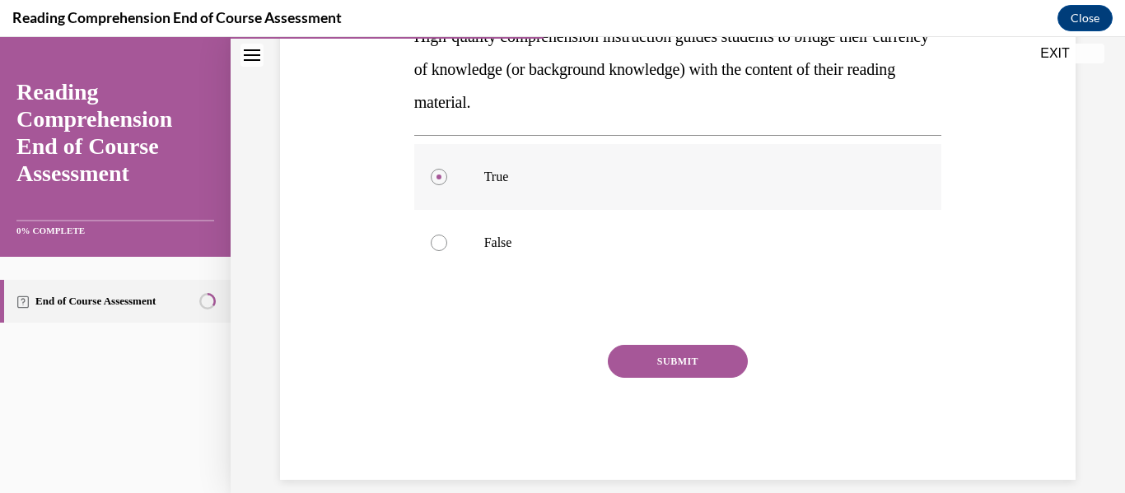
scroll to position [347, 0]
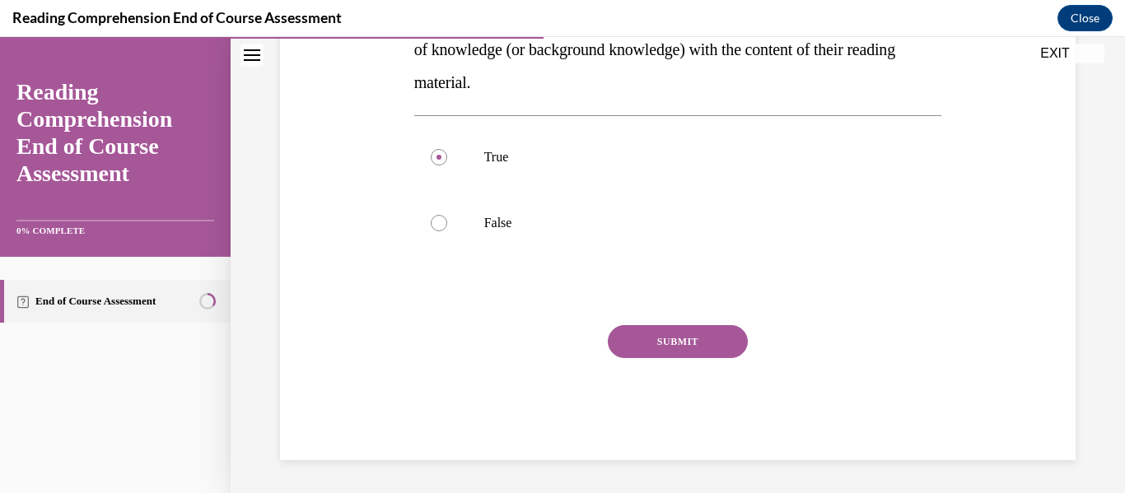
click at [669, 350] on button "SUBMIT" at bounding box center [678, 341] width 140 height 33
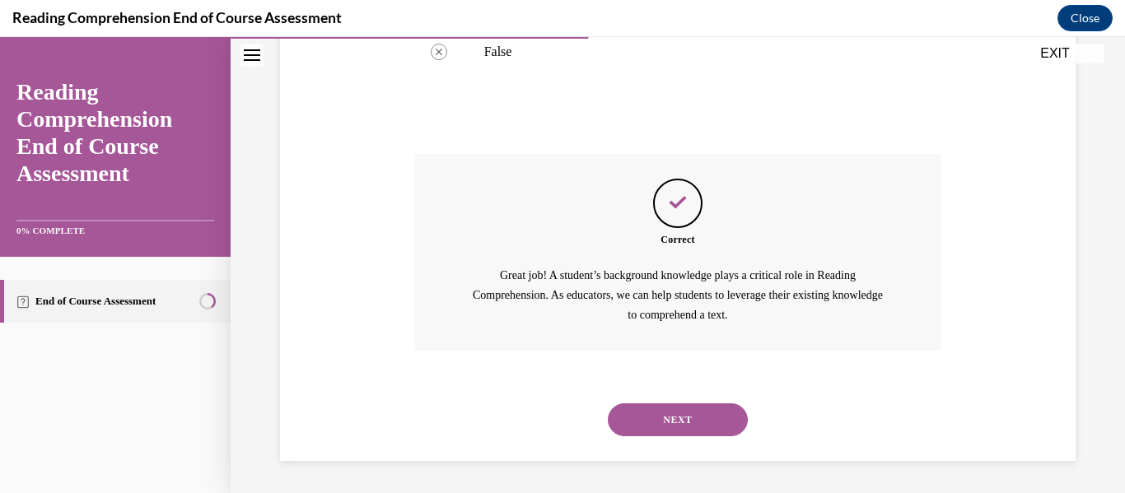
scroll to position [519, 0]
click at [665, 417] on button "NEXT" at bounding box center [678, 419] width 140 height 33
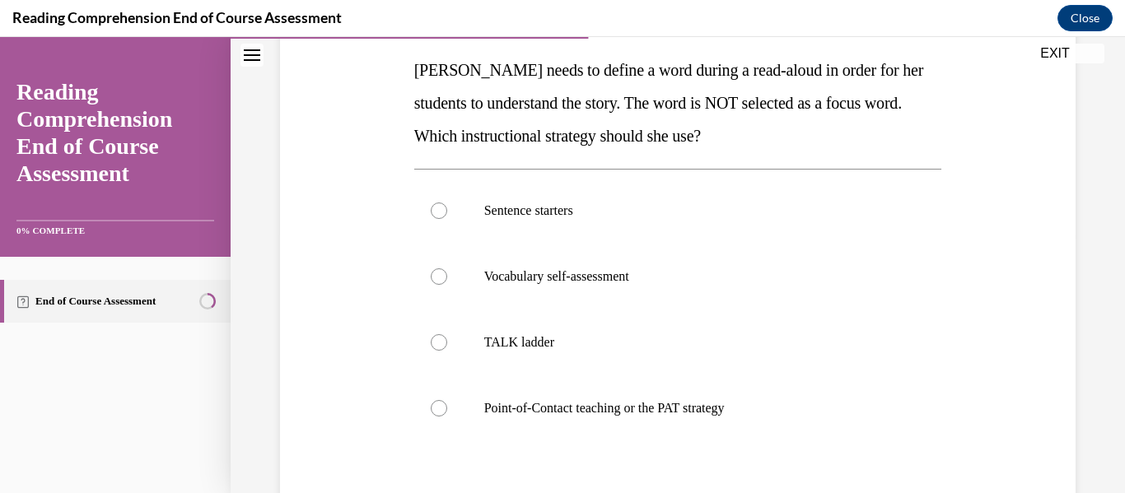
scroll to position [265, 0]
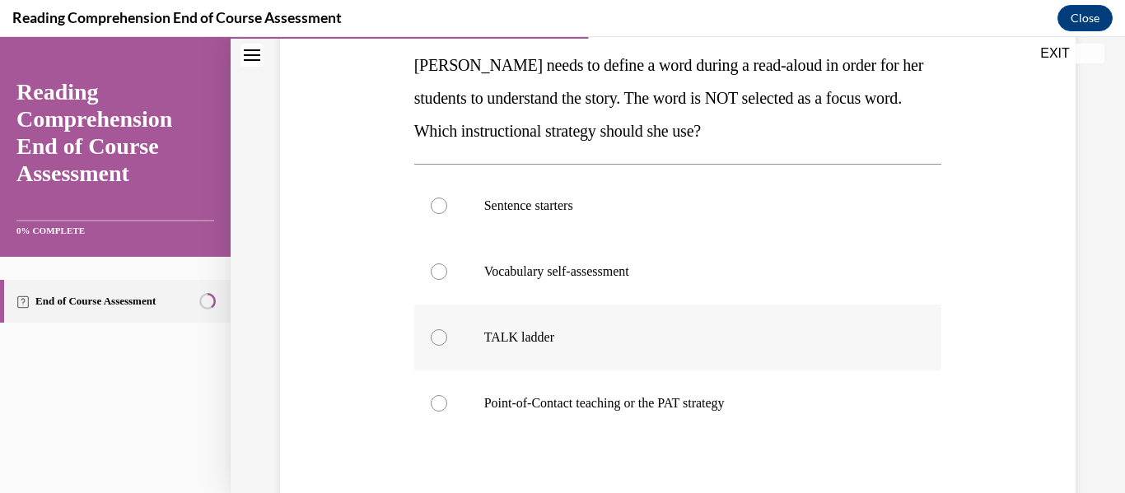
click at [585, 317] on label "TALK ladder" at bounding box center [678, 338] width 528 height 66
click at [447, 329] on input "TALK ladder" at bounding box center [439, 337] width 16 height 16
radio input "true"
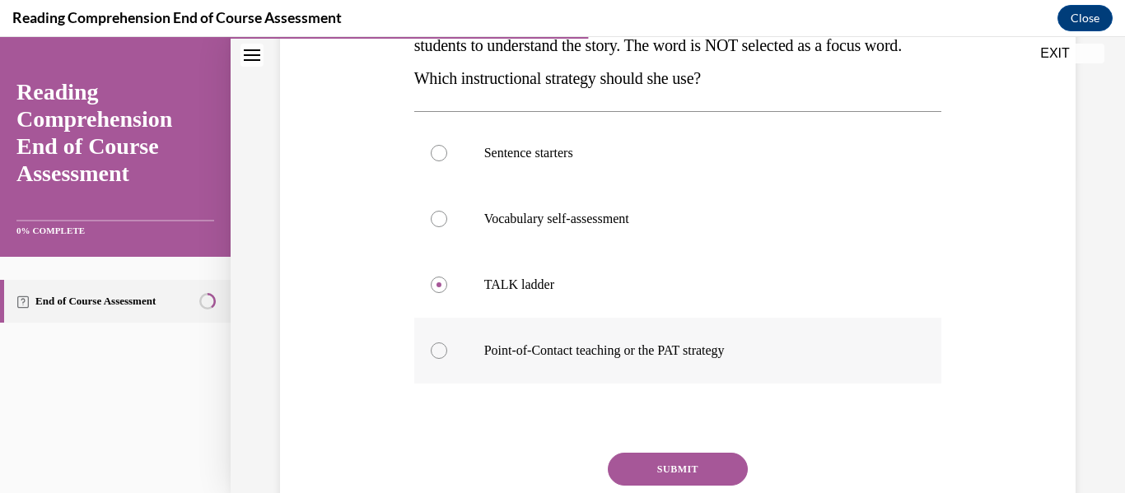
scroll to position [320, 0]
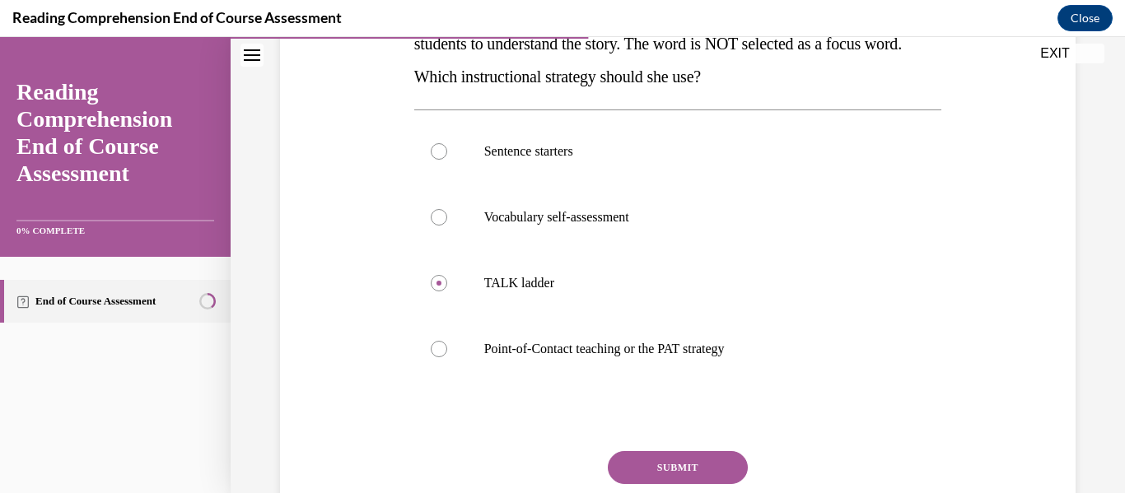
click at [704, 457] on button "SUBMIT" at bounding box center [678, 467] width 140 height 33
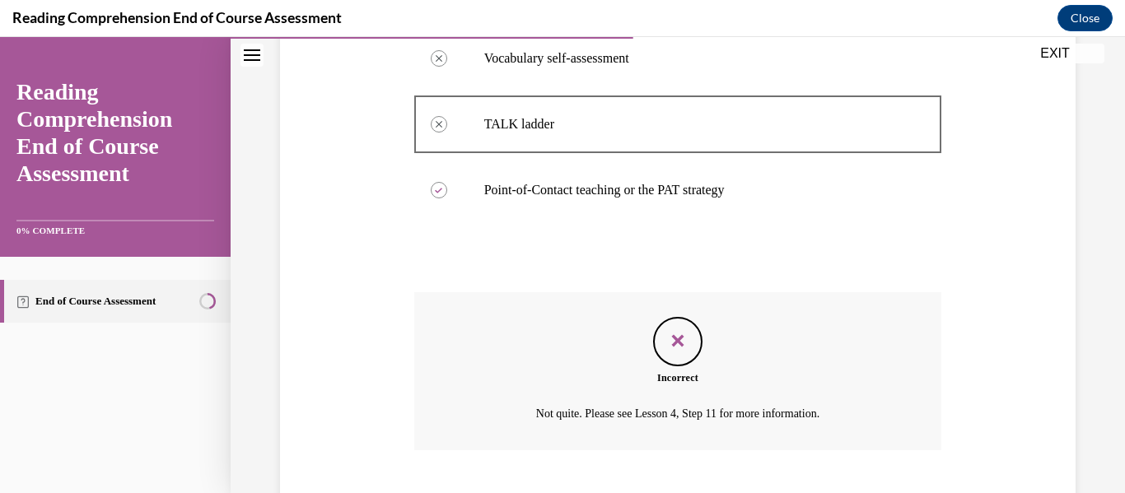
scroll to position [579, 0]
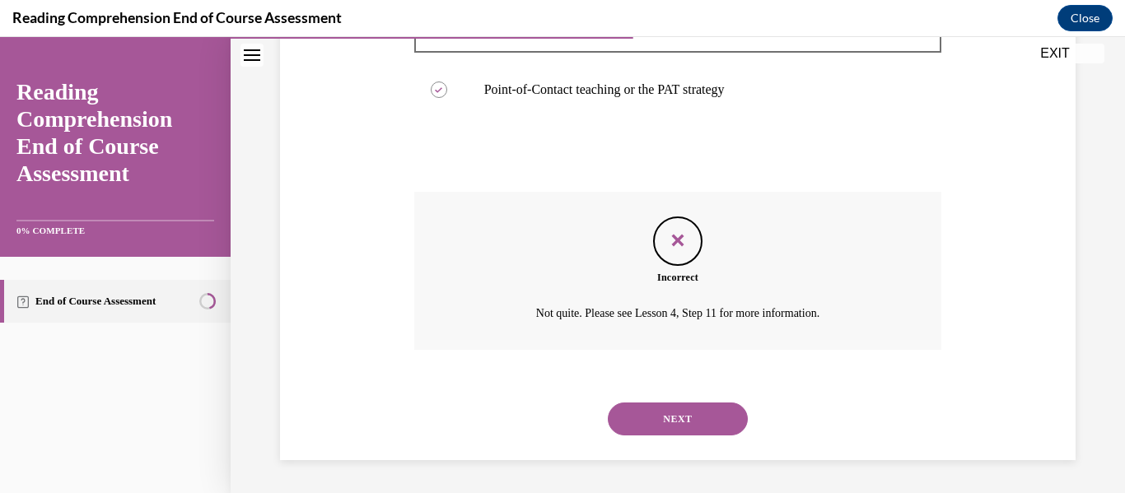
click at [698, 417] on button "NEXT" at bounding box center [678, 419] width 140 height 33
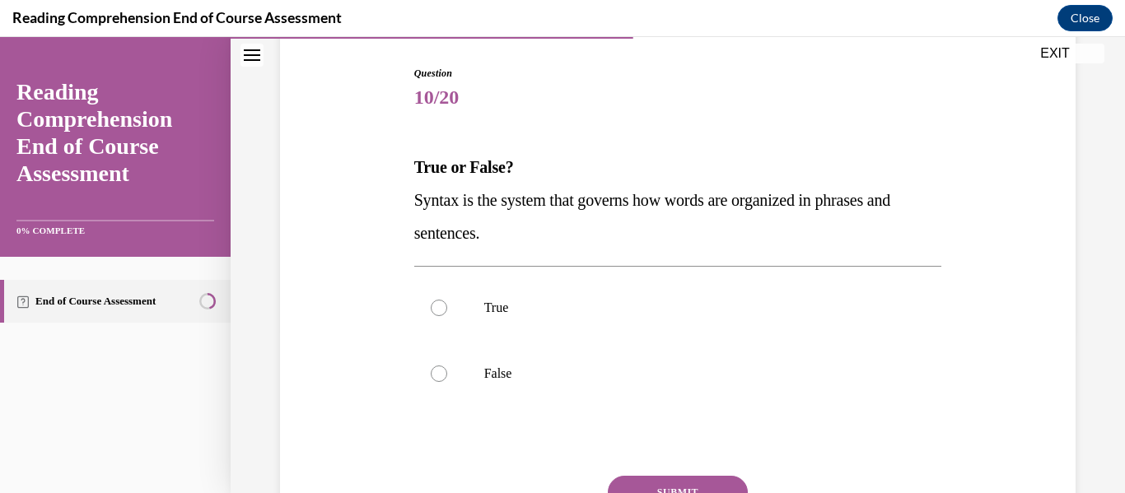
scroll to position [174, 0]
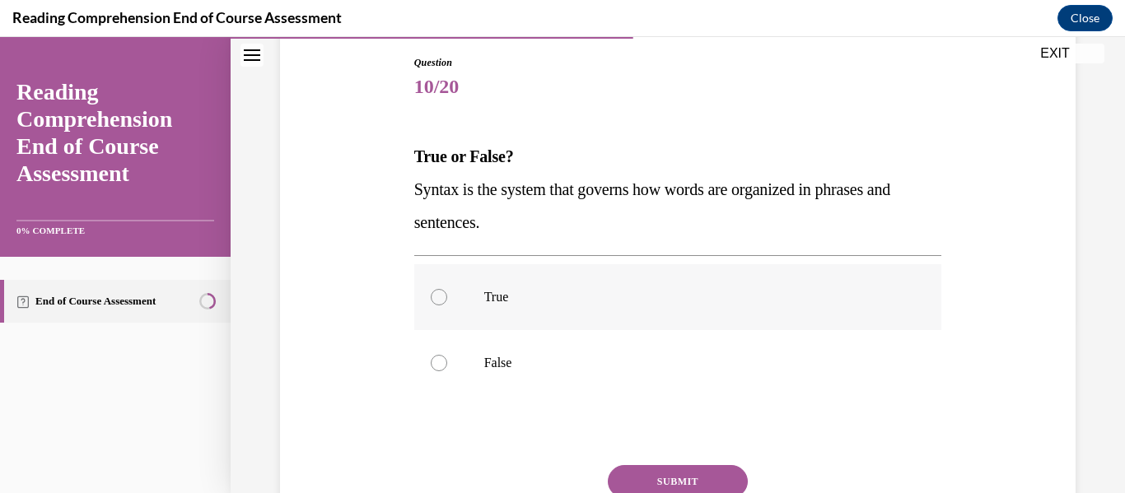
click at [580, 294] on p "True" at bounding box center [692, 297] width 417 height 16
click at [447, 294] on input "True" at bounding box center [439, 297] width 16 height 16
radio input "true"
click at [684, 480] on button "SUBMIT" at bounding box center [678, 481] width 140 height 33
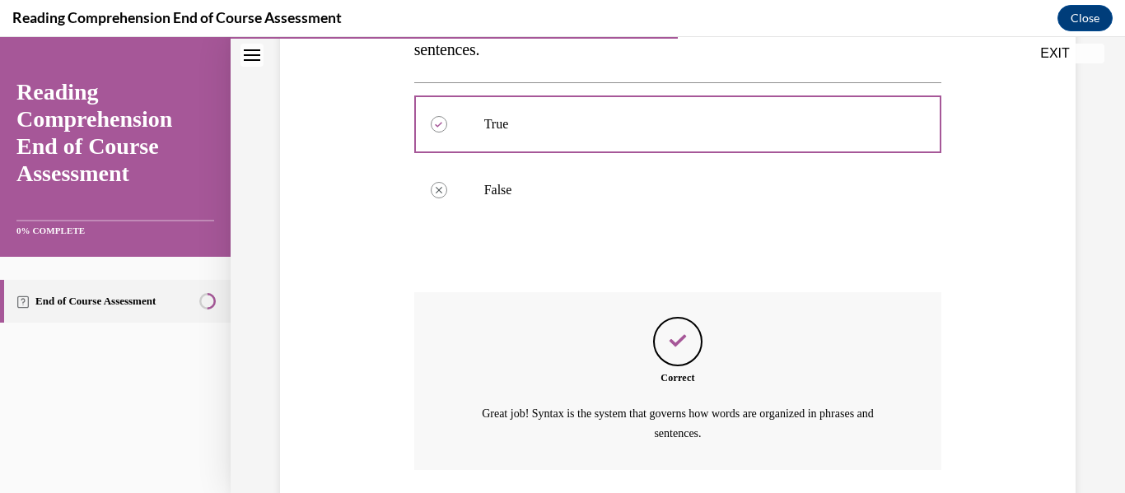
scroll to position [467, 0]
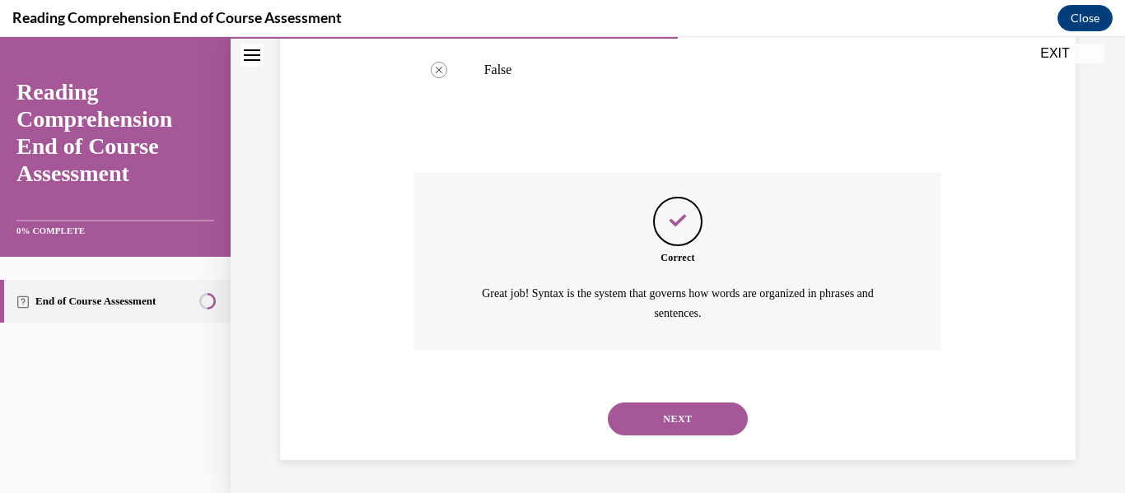
click at [686, 421] on button "NEXT" at bounding box center [678, 419] width 140 height 33
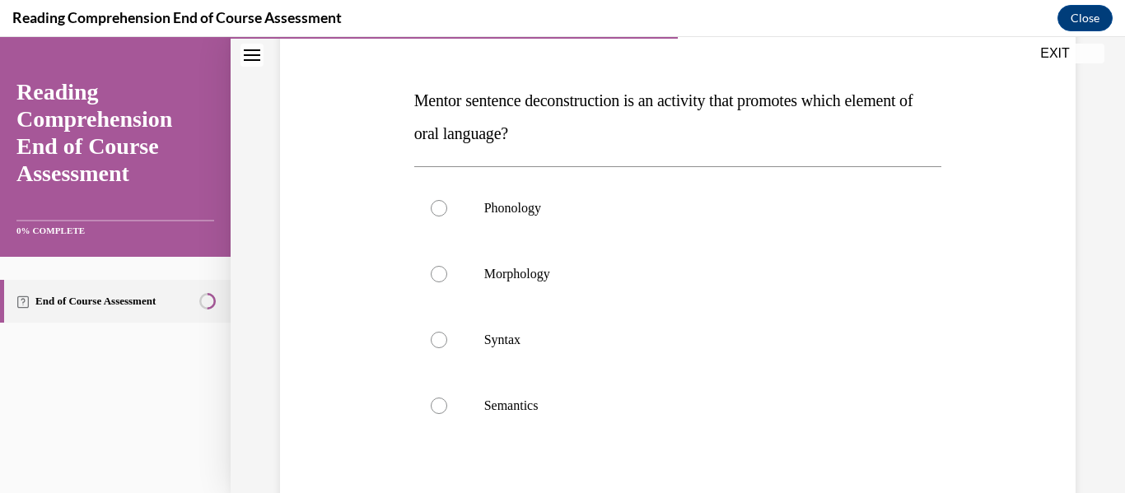
scroll to position [234, 0]
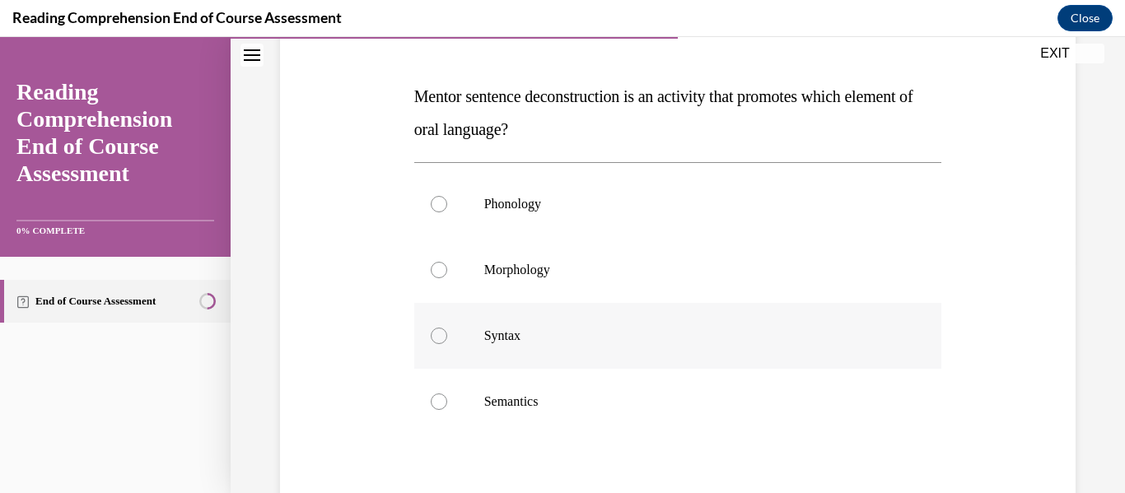
click at [593, 333] on p "Syntax" at bounding box center [692, 336] width 417 height 16
click at [447, 333] on input "Syntax" at bounding box center [439, 336] width 16 height 16
radio input "true"
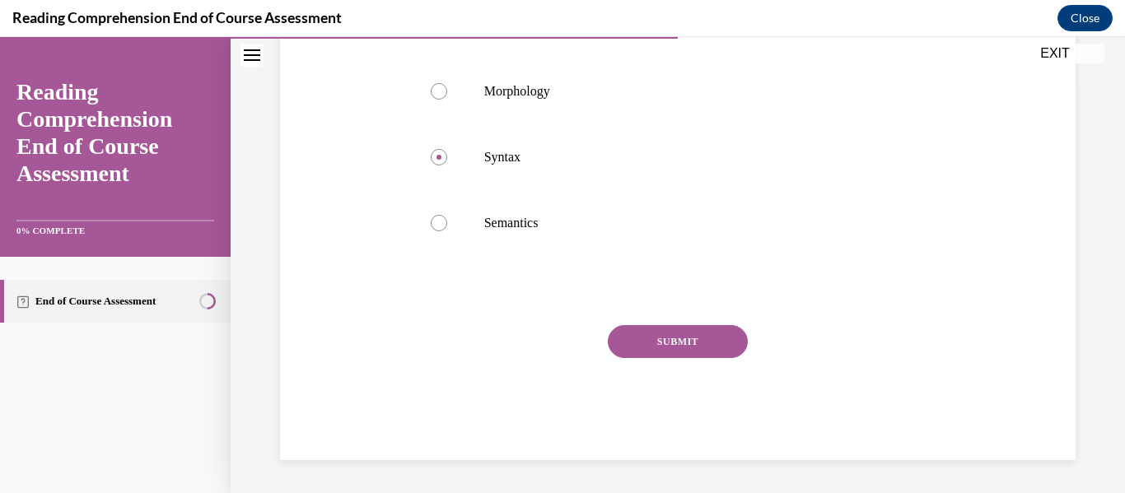
click at [666, 341] on button "SUBMIT" at bounding box center [678, 341] width 140 height 33
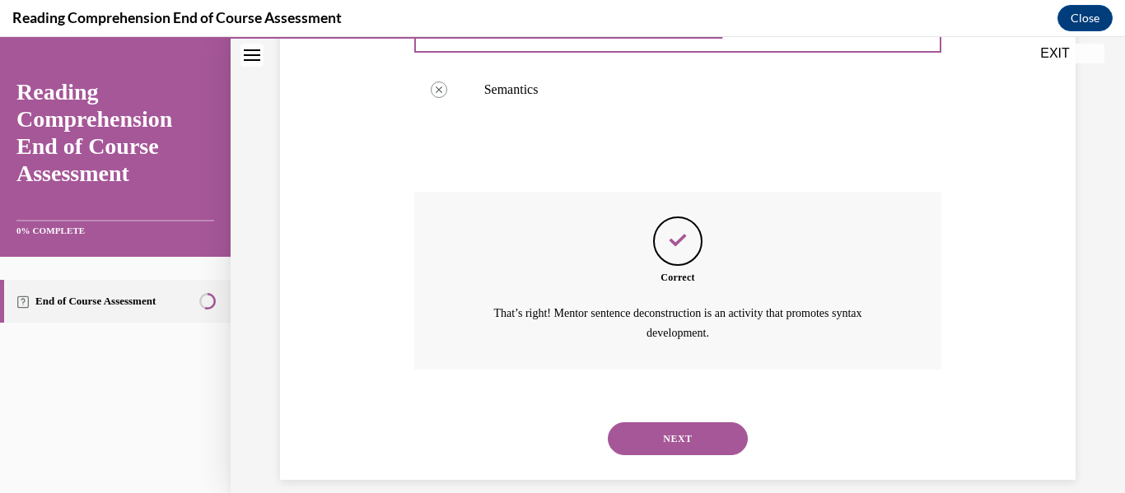
scroll to position [566, 0]
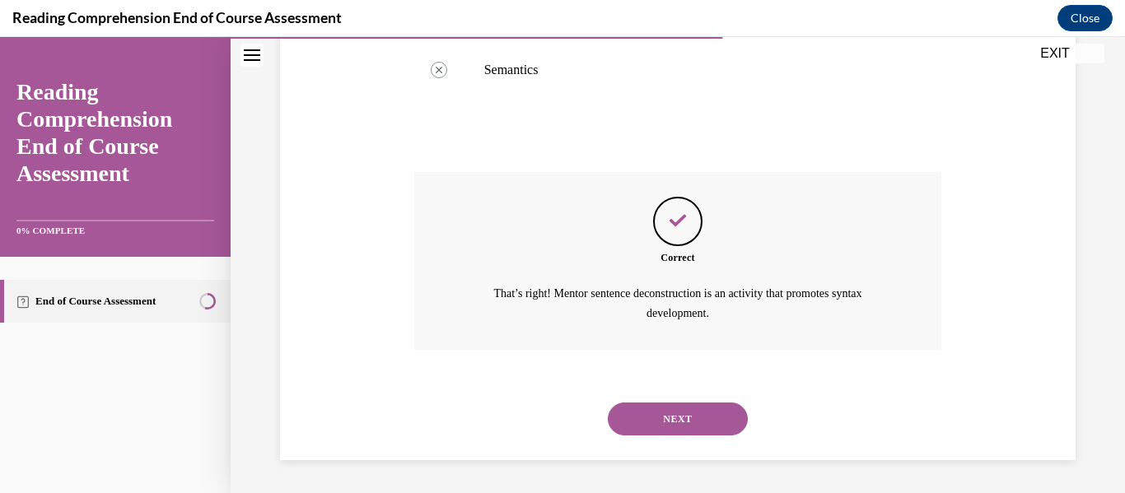
click at [698, 429] on button "NEXT" at bounding box center [678, 419] width 140 height 33
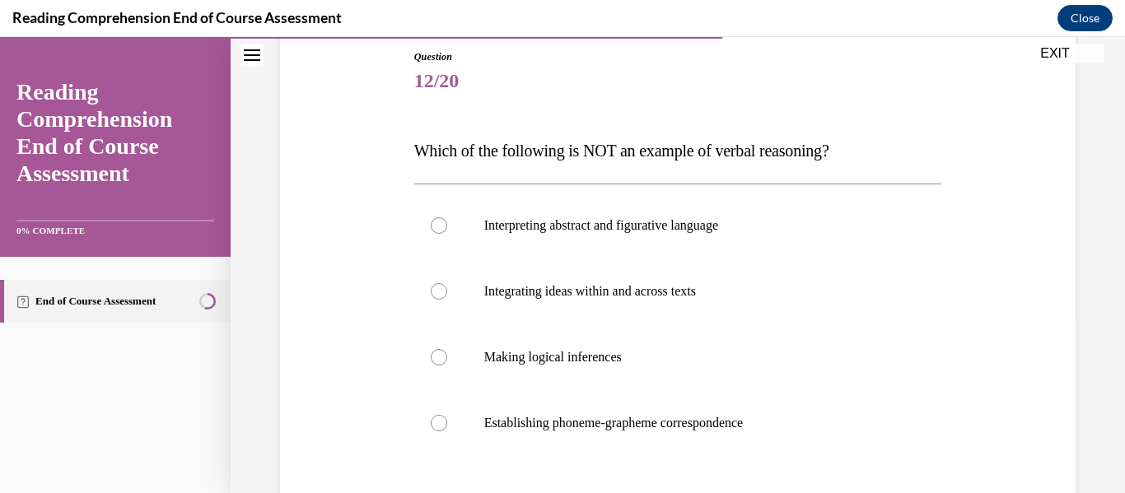
scroll to position [183, 0]
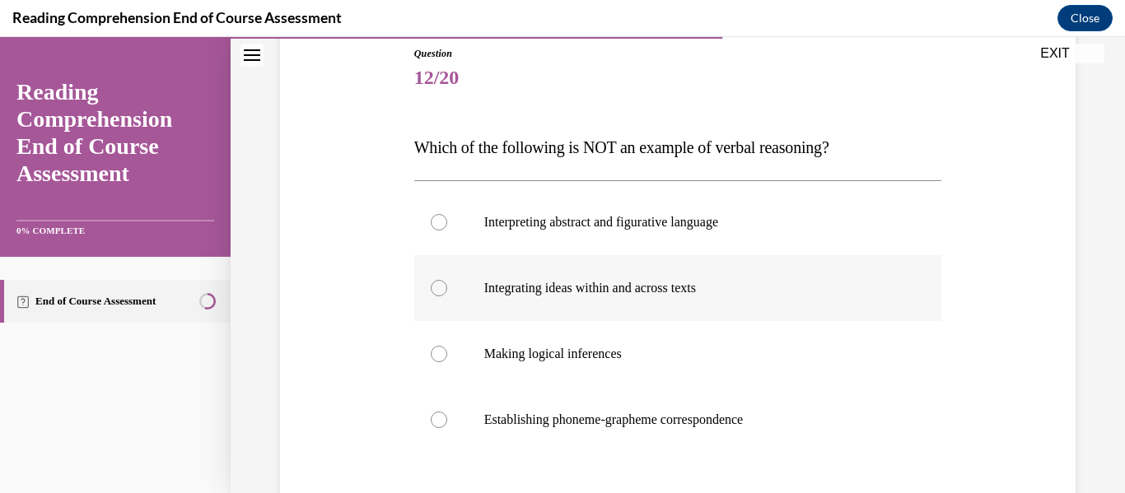
click at [634, 282] on p "Integrating ideas within and across texts" at bounding box center [692, 288] width 417 height 16
click at [447, 282] on input "Integrating ideas within and across texts" at bounding box center [439, 288] width 16 height 16
radio input "true"
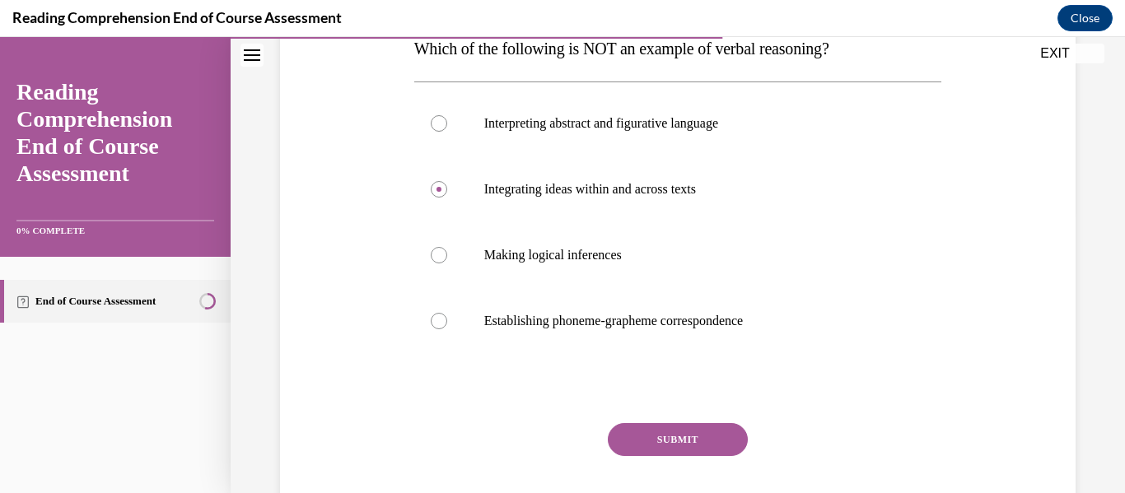
scroll to position [282, 0]
click at [751, 330] on label "Establishing phoneme-grapheme correspondence" at bounding box center [678, 320] width 528 height 66
click at [447, 329] on input "Establishing phoneme-grapheme correspondence" at bounding box center [439, 320] width 16 height 16
radio input "true"
click at [716, 438] on button "SUBMIT" at bounding box center [678, 438] width 140 height 33
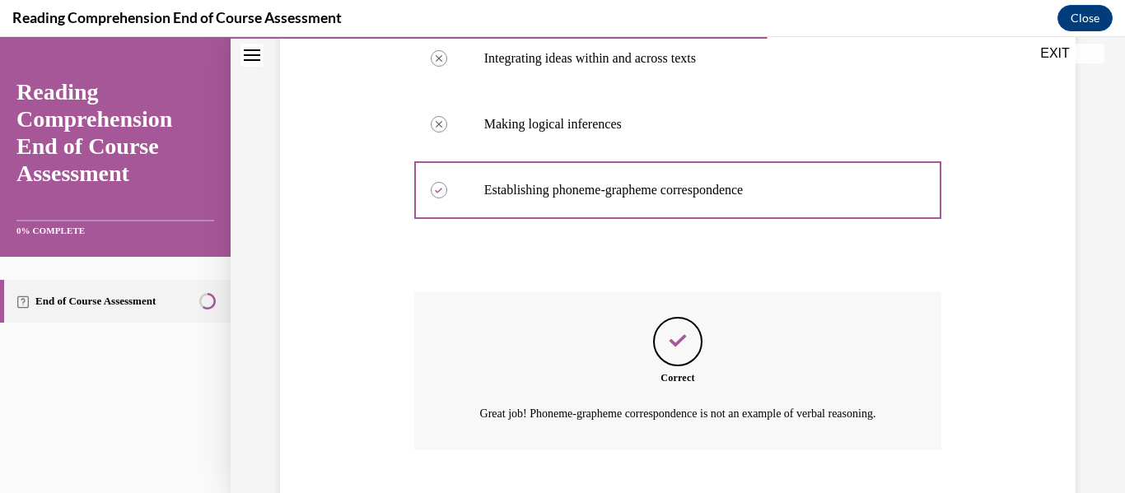
scroll to position [533, 0]
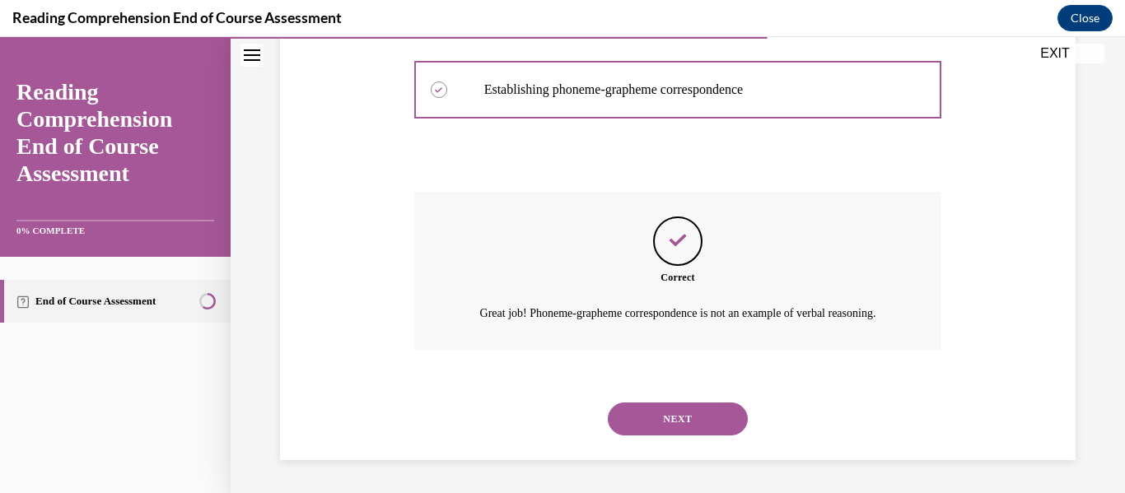
click at [699, 417] on button "NEXT" at bounding box center [678, 419] width 140 height 33
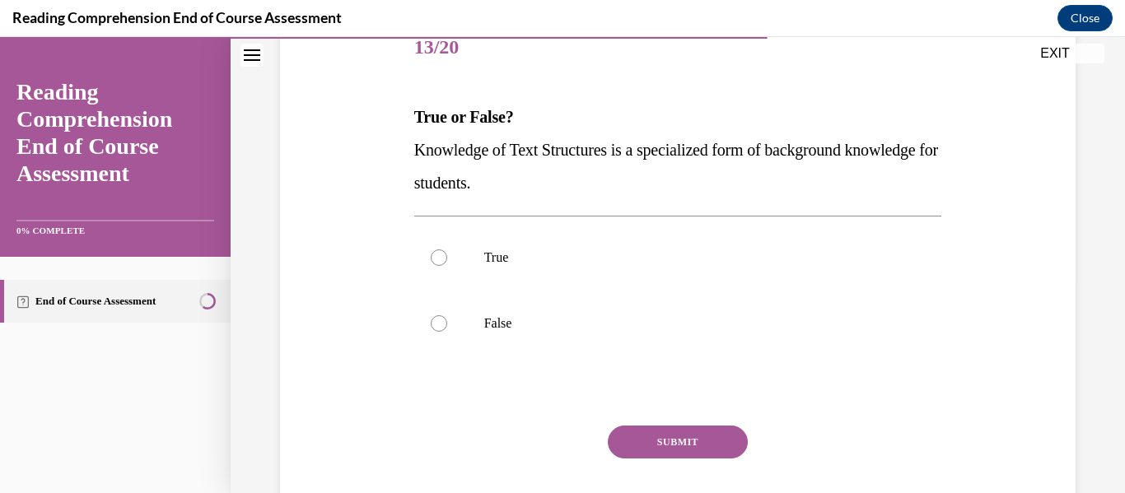
scroll to position [217, 0]
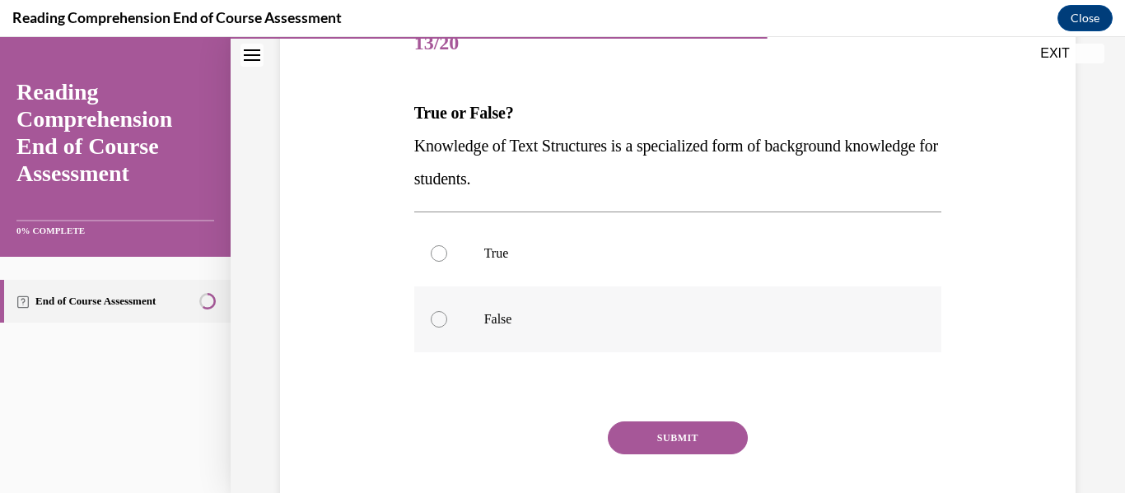
click at [516, 319] on p "False" at bounding box center [692, 319] width 417 height 16
click at [447, 319] on input "False" at bounding box center [439, 319] width 16 height 16
radio input "true"
click at [632, 433] on button "SUBMIT" at bounding box center [678, 438] width 140 height 33
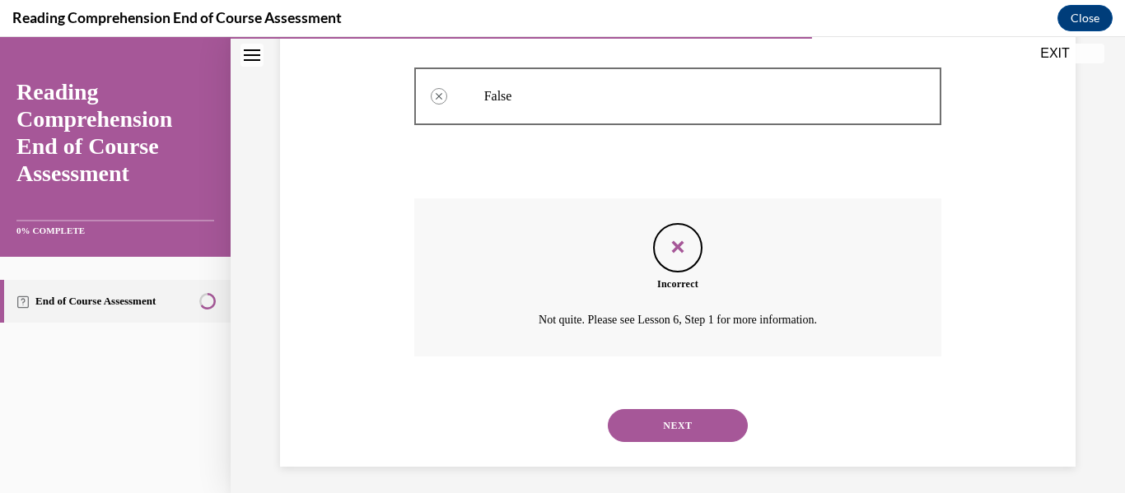
scroll to position [447, 0]
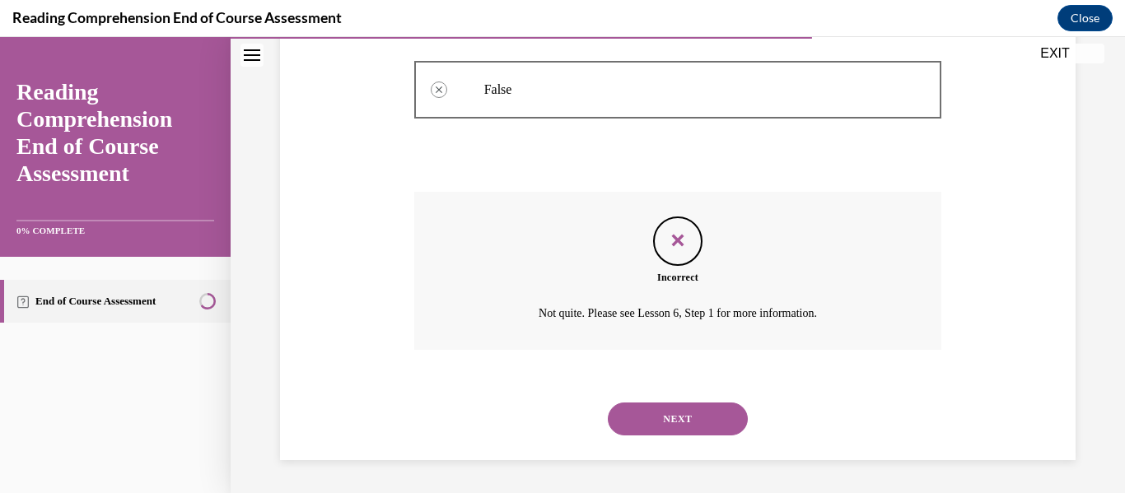
click at [709, 410] on button "NEXT" at bounding box center [678, 419] width 140 height 33
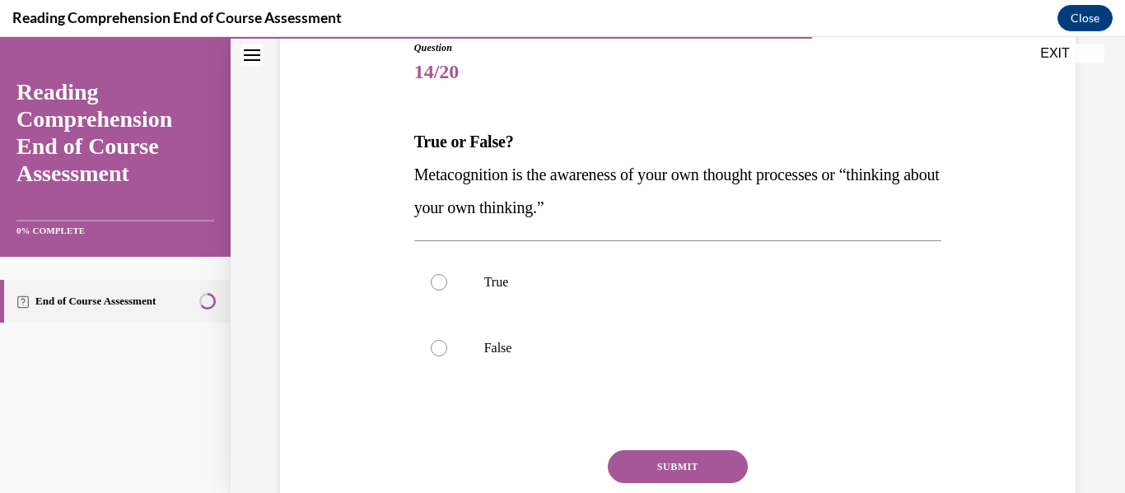
scroll to position [207, 0]
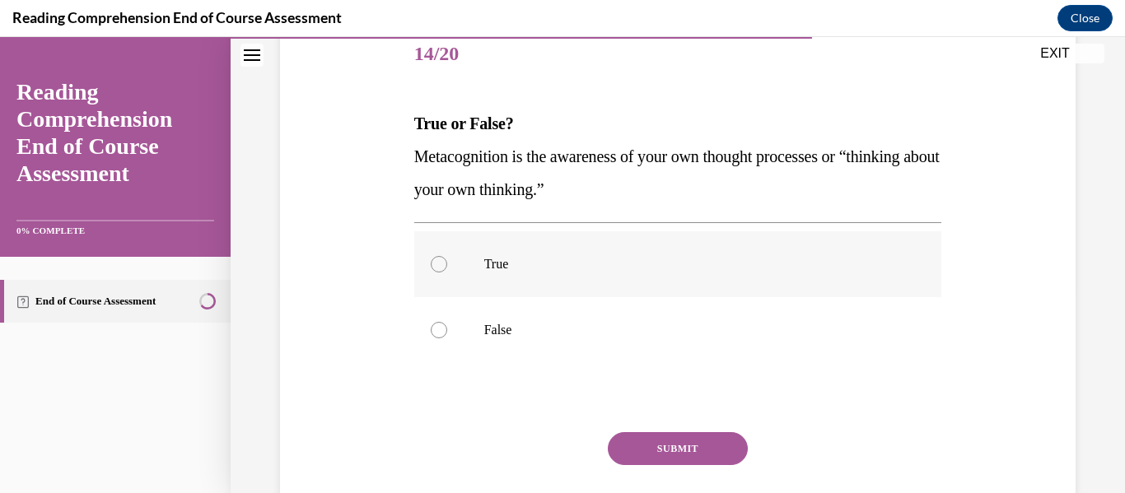
click at [519, 271] on p "True" at bounding box center [692, 264] width 417 height 16
click at [447, 271] on input "True" at bounding box center [439, 264] width 16 height 16
radio input "true"
click at [724, 449] on button "SUBMIT" at bounding box center [678, 448] width 140 height 33
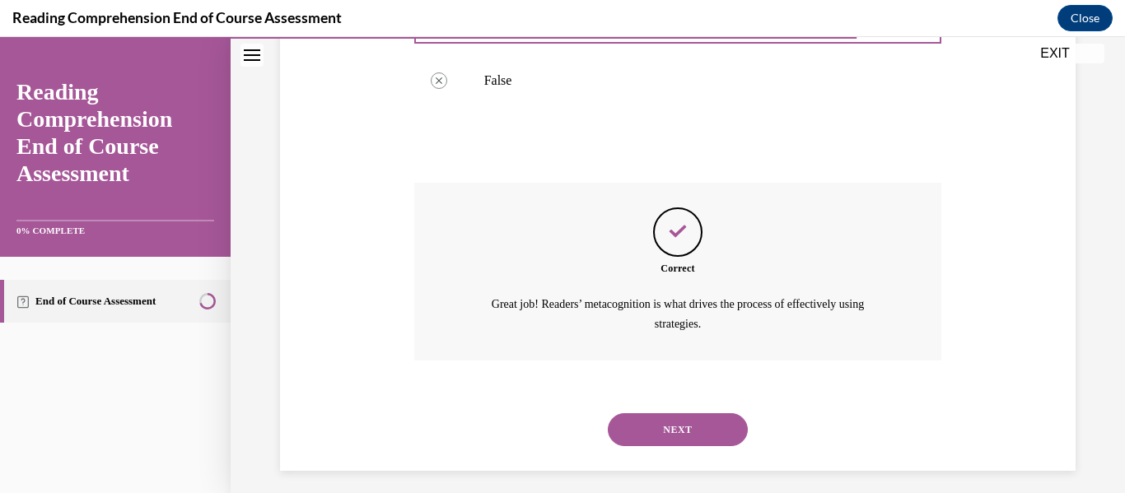
scroll to position [467, 0]
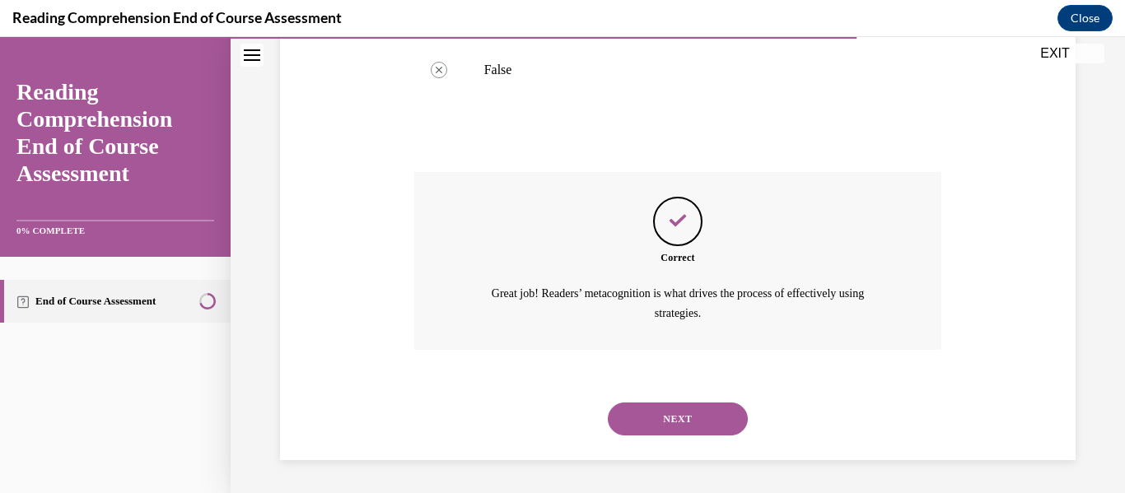
click at [714, 427] on button "NEXT" at bounding box center [678, 419] width 140 height 33
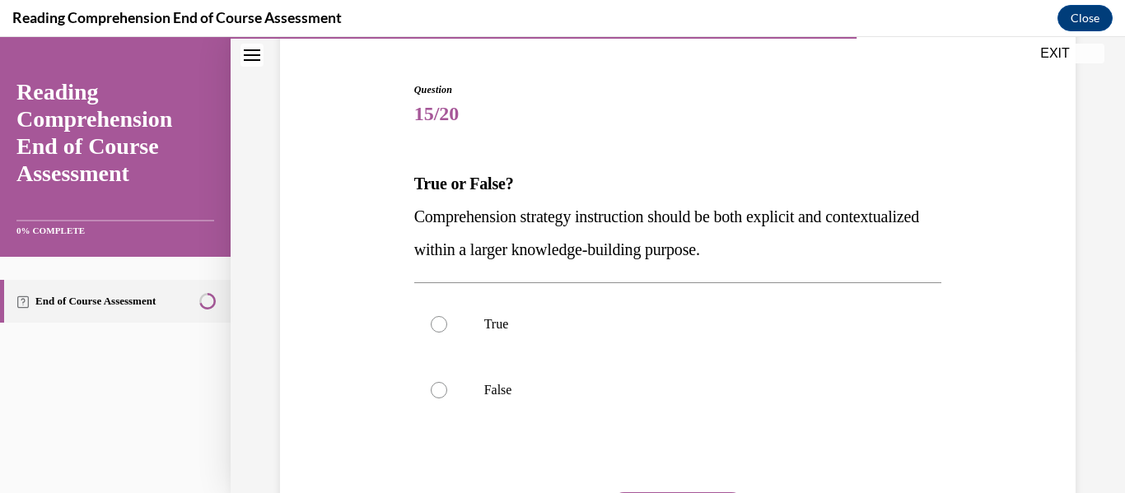
scroll to position [151, 0]
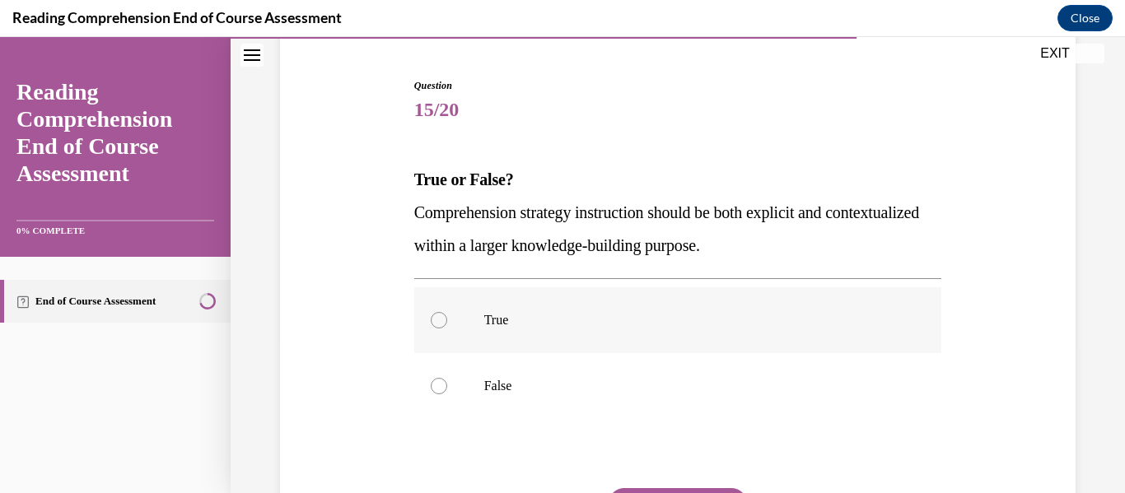
click at [574, 320] on p "True" at bounding box center [692, 320] width 417 height 16
click at [447, 320] on input "True" at bounding box center [439, 320] width 16 height 16
radio input "true"
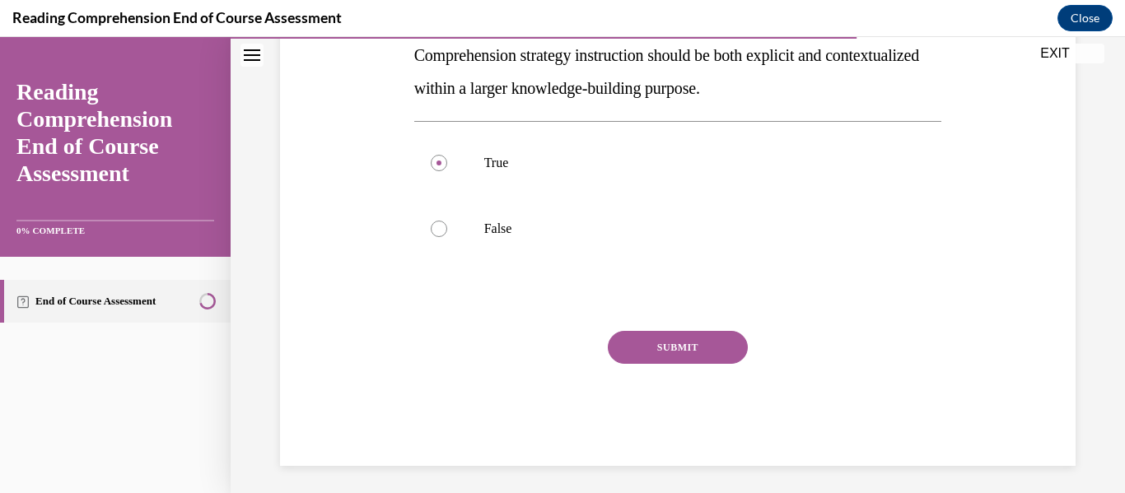
scroll to position [311, 0]
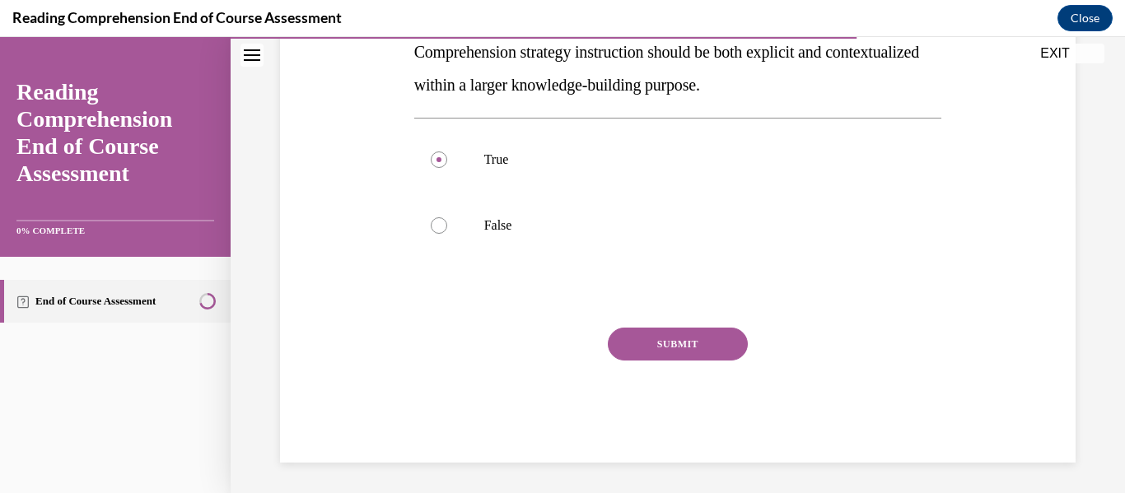
click at [699, 362] on div "SUBMIT" at bounding box center [678, 369] width 528 height 82
click at [693, 354] on button "SUBMIT" at bounding box center [678, 344] width 140 height 33
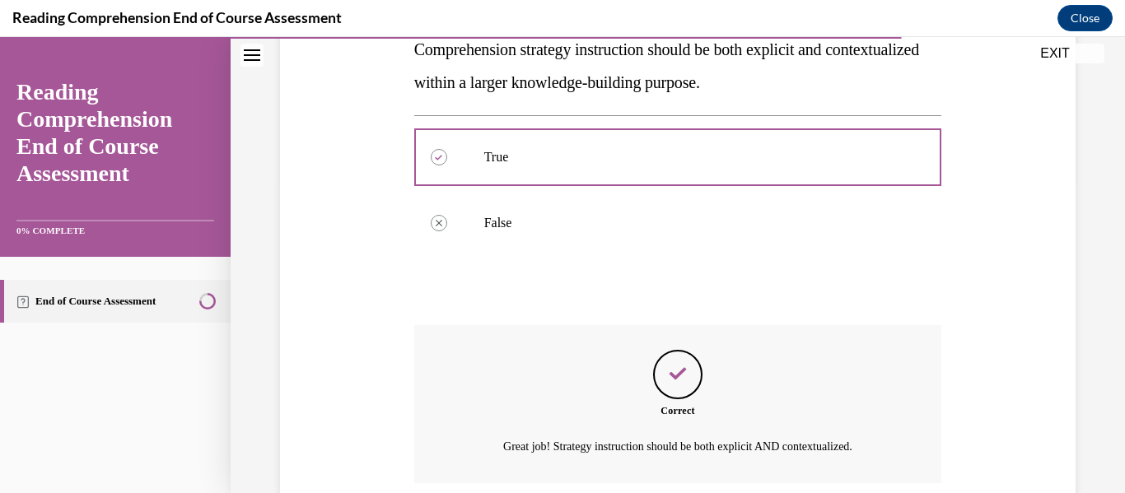
scroll to position [447, 0]
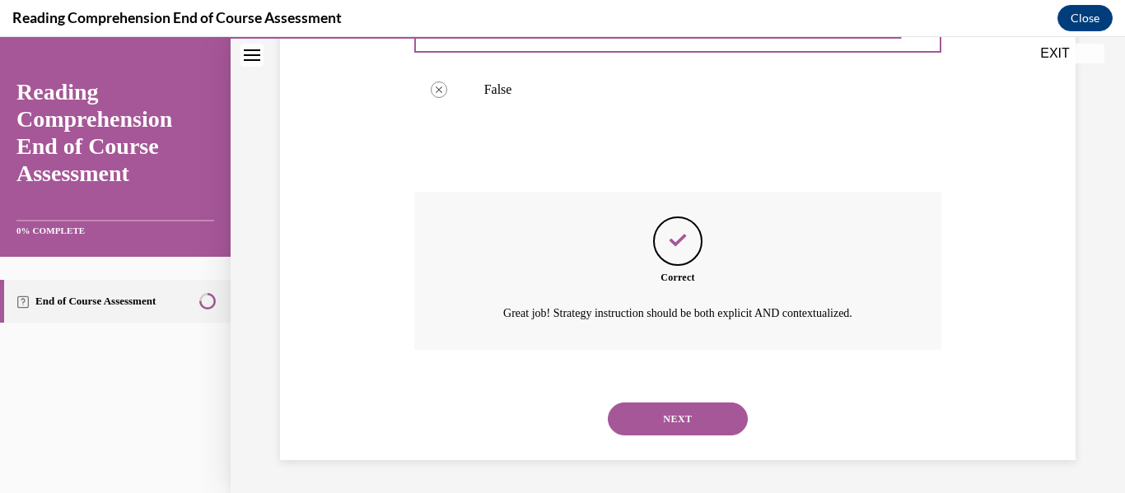
click at [687, 416] on button "NEXT" at bounding box center [678, 419] width 140 height 33
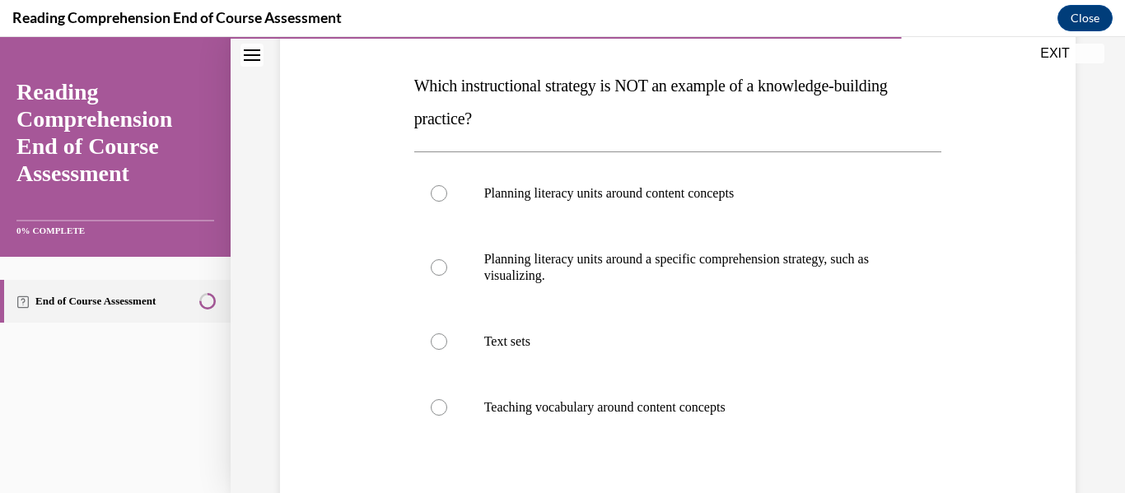
scroll to position [246, 0]
click at [688, 414] on label "Teaching vocabulary around content concepts" at bounding box center [678, 406] width 528 height 66
click at [447, 414] on input "Teaching vocabulary around content concepts" at bounding box center [439, 406] width 16 height 16
radio input "true"
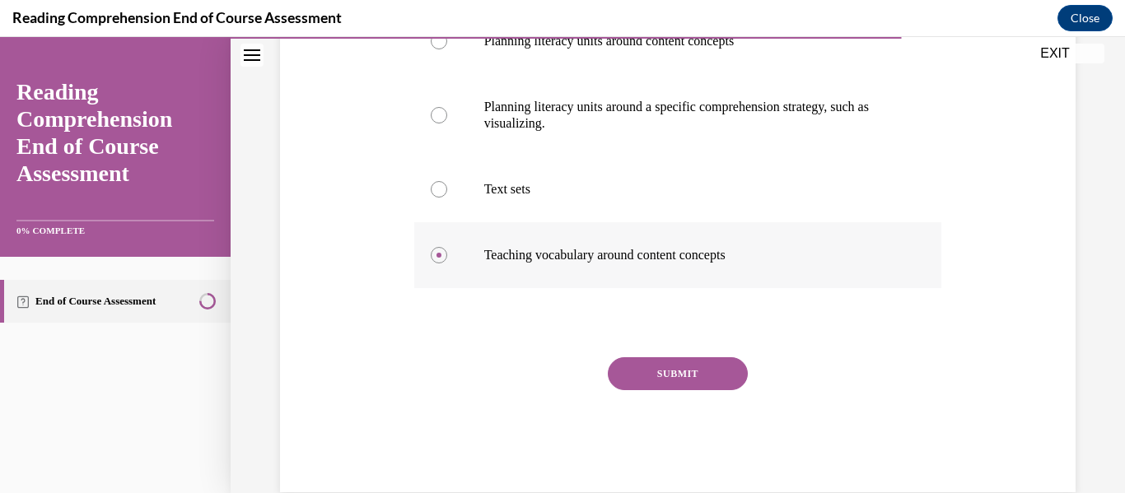
scroll to position [399, 0]
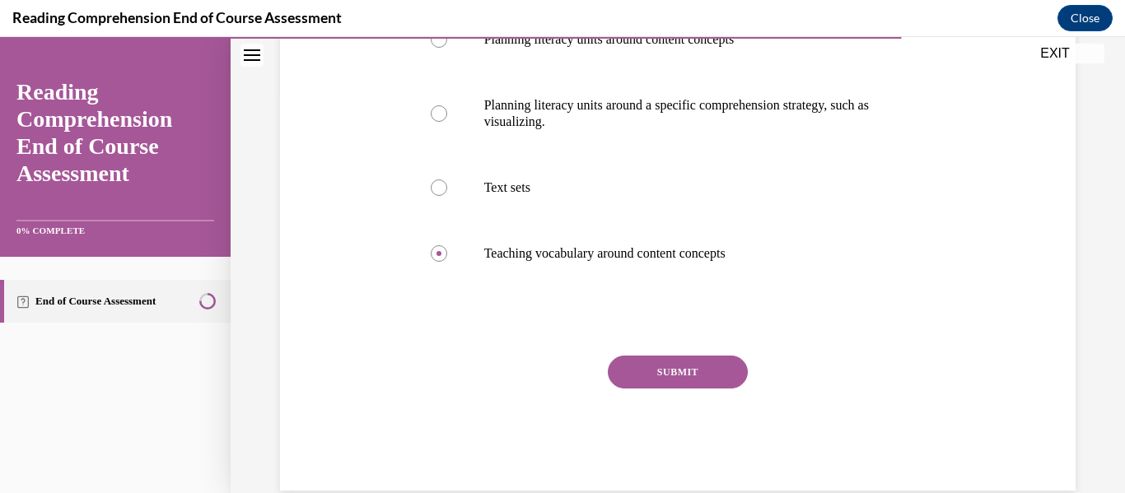
click at [707, 370] on button "SUBMIT" at bounding box center [678, 372] width 140 height 33
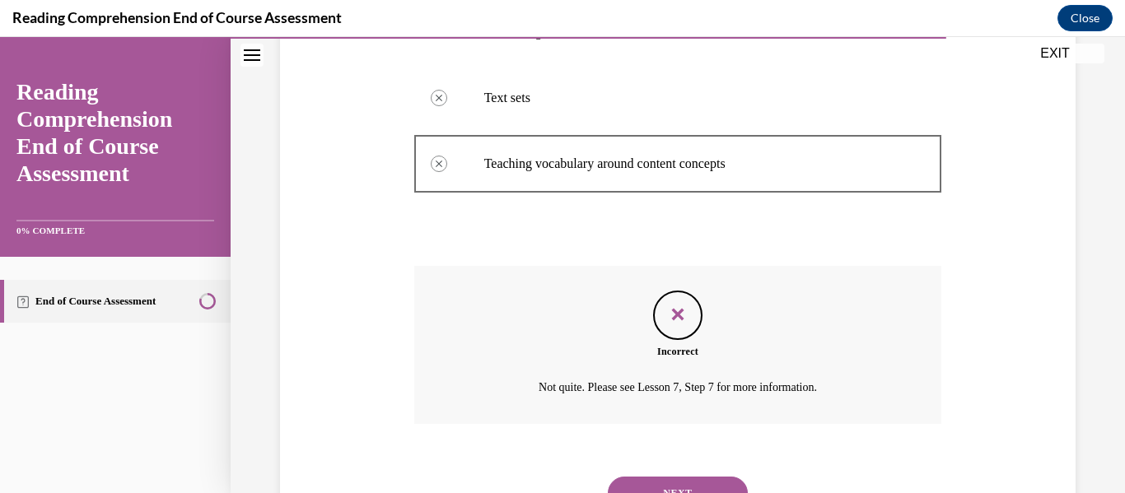
scroll to position [562, 0]
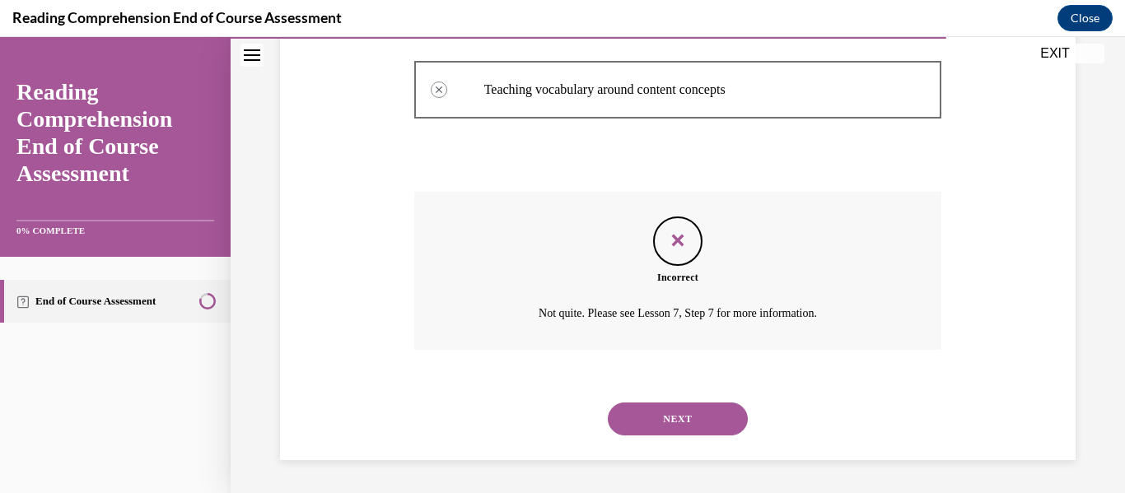
click at [692, 418] on button "NEXT" at bounding box center [678, 419] width 140 height 33
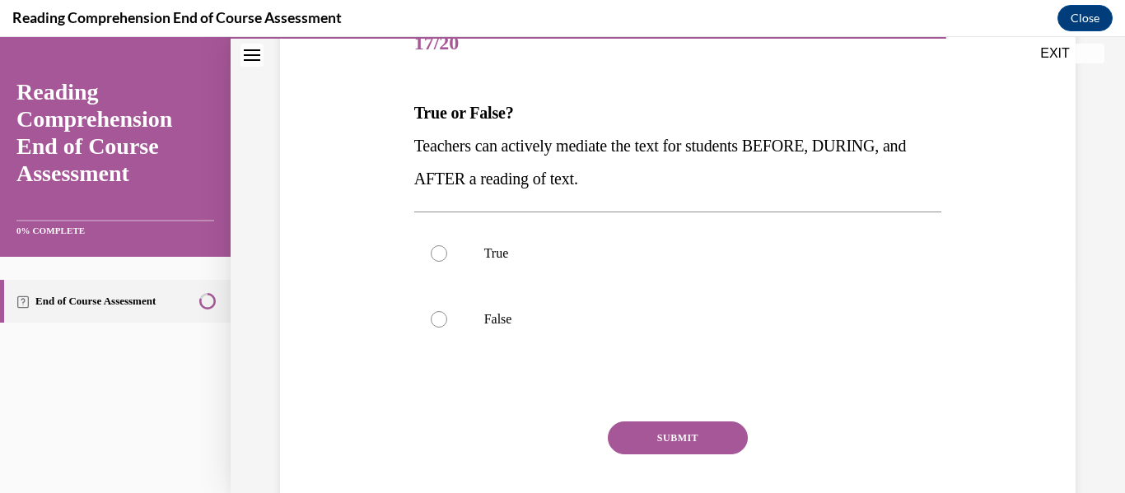
scroll to position [222, 0]
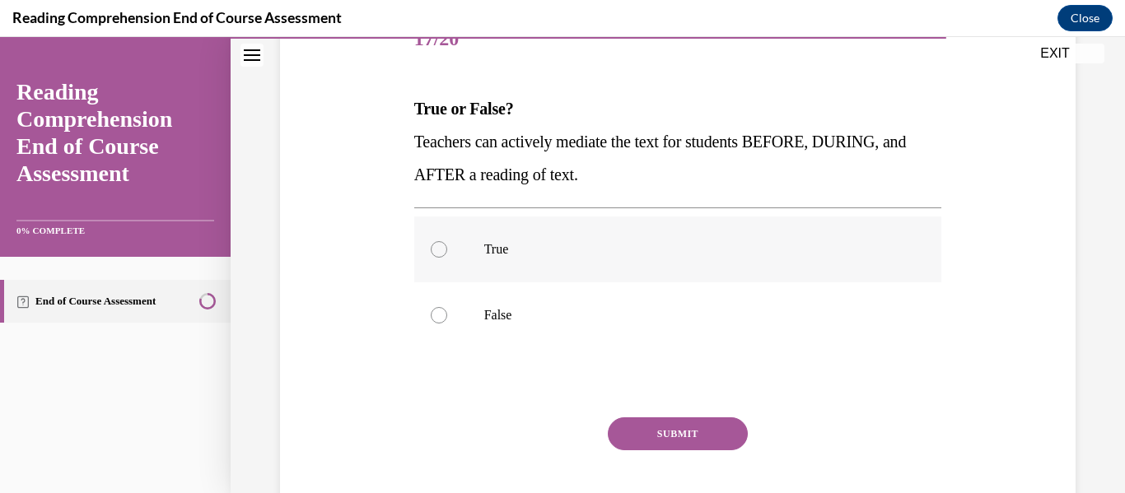
click at [614, 250] on p "True" at bounding box center [692, 249] width 417 height 16
click at [447, 250] on input "True" at bounding box center [439, 249] width 16 height 16
radio input "true"
click at [708, 442] on button "SUBMIT" at bounding box center [678, 434] width 140 height 33
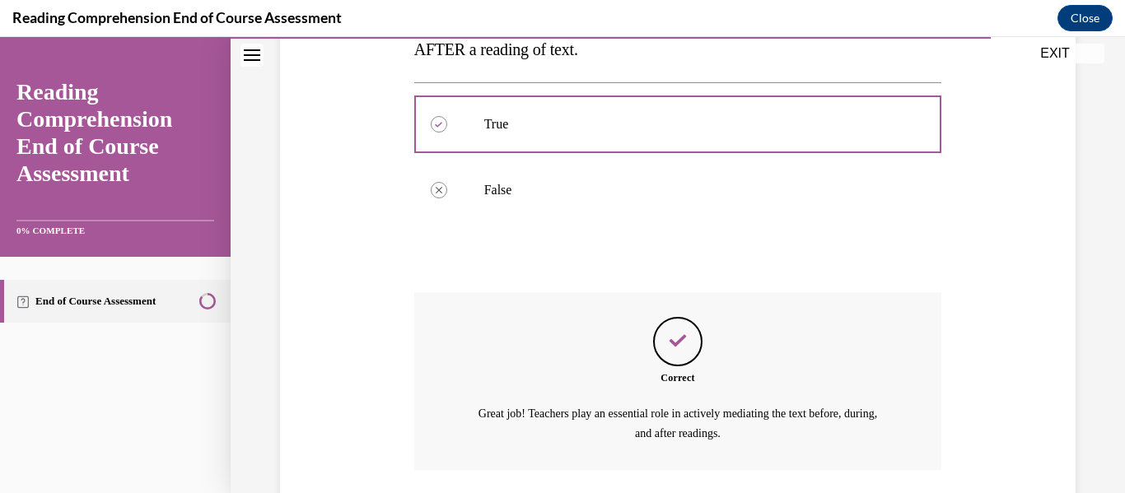
scroll to position [467, 0]
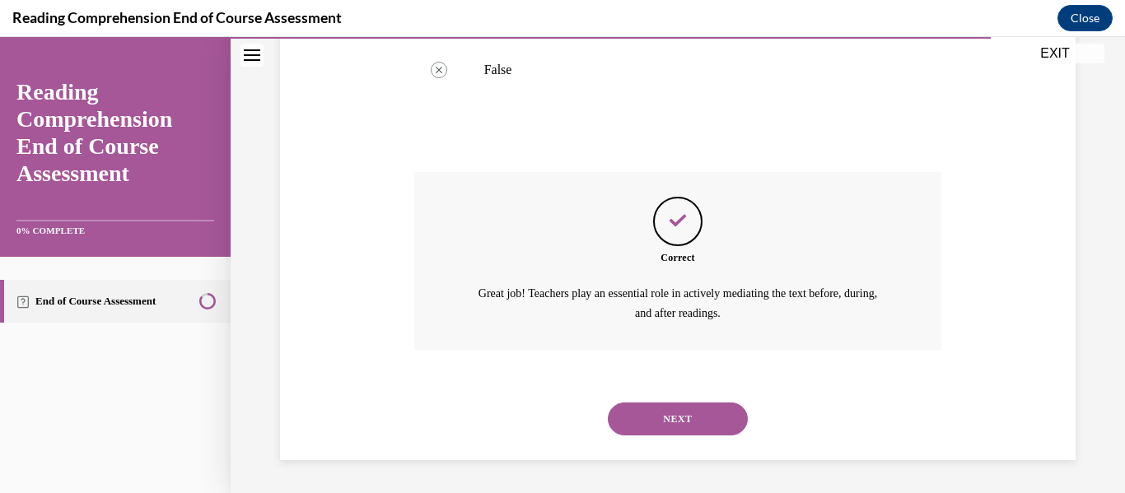
click at [692, 422] on button "NEXT" at bounding box center [678, 419] width 140 height 33
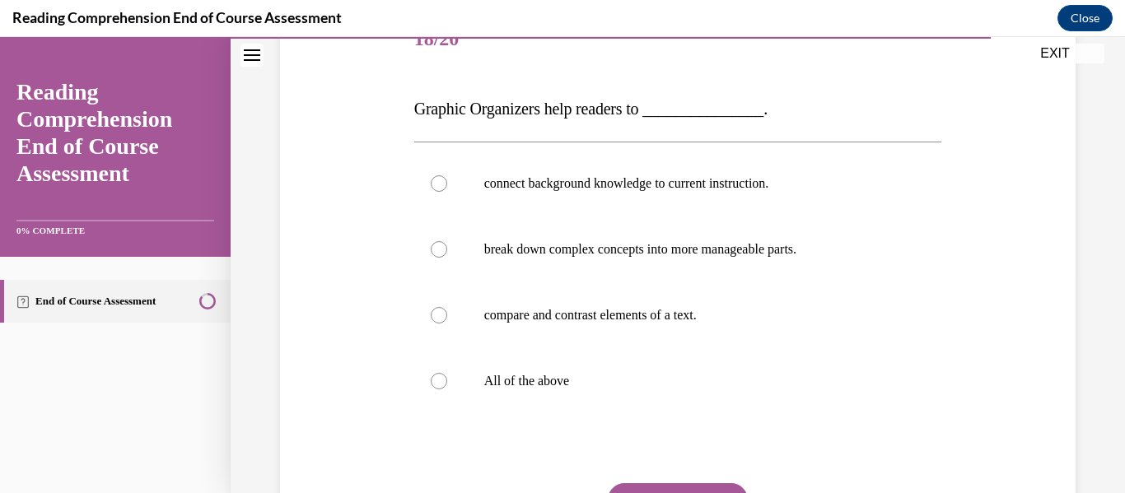
scroll to position [224, 0]
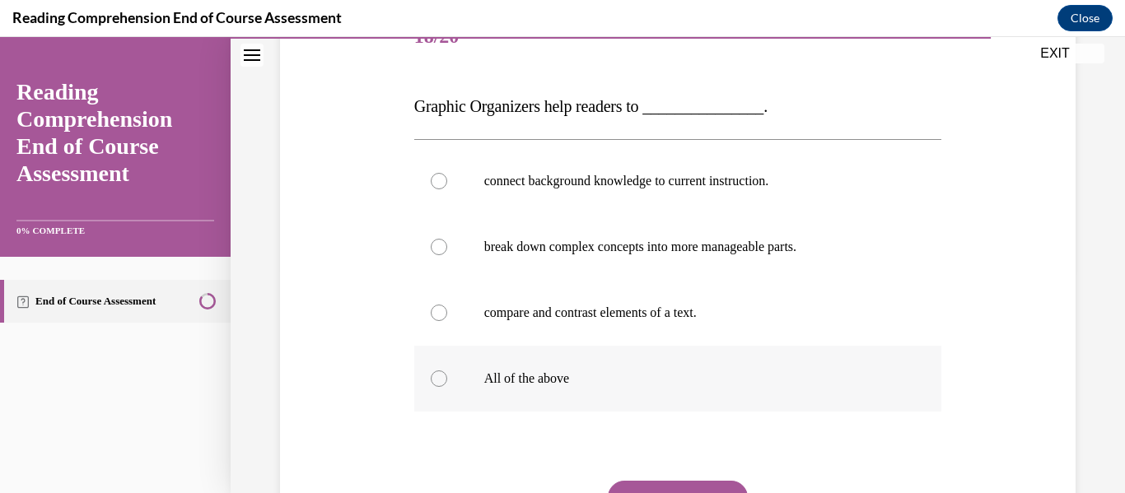
click at [670, 371] on p "All of the above" at bounding box center [692, 379] width 417 height 16
click at [447, 371] on input "All of the above" at bounding box center [439, 379] width 16 height 16
radio input "true"
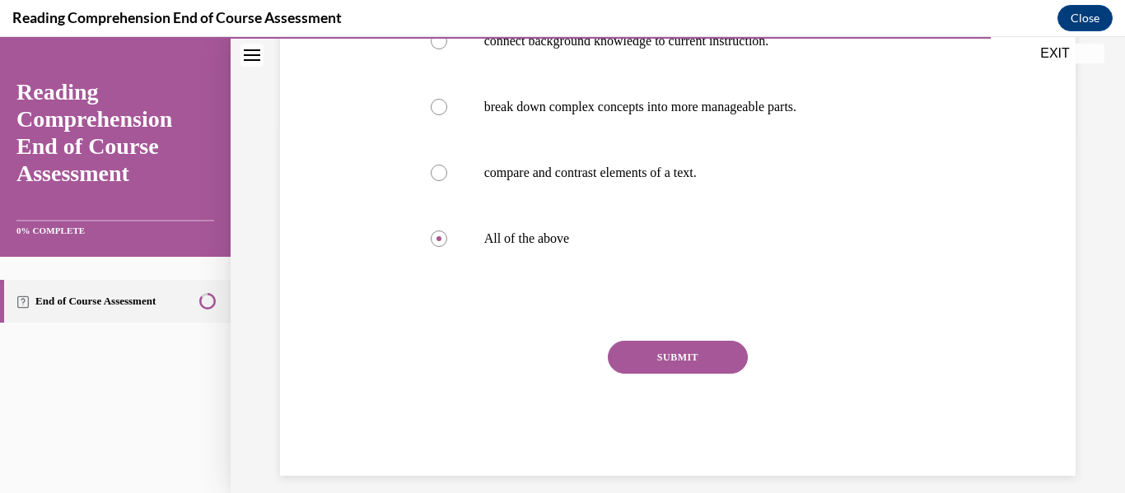
click at [671, 371] on button "SUBMIT" at bounding box center [678, 357] width 140 height 33
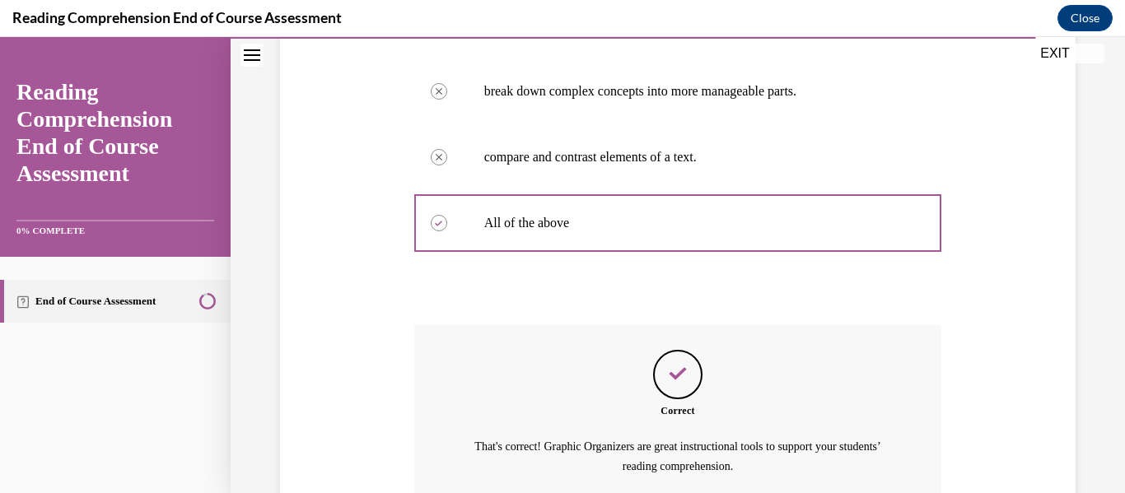
scroll to position [533, 0]
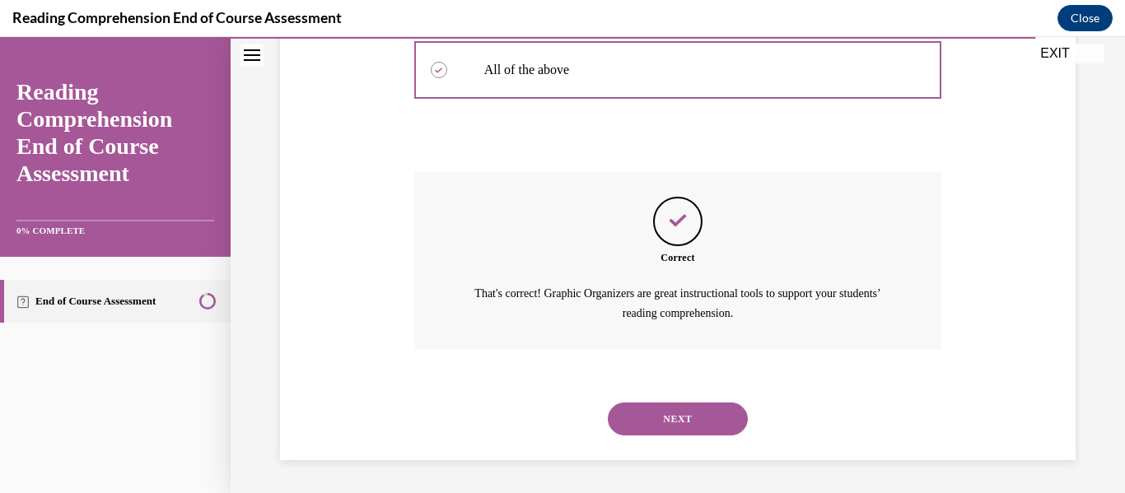
click at [675, 398] on div "NEXT" at bounding box center [678, 419] width 528 height 66
click at [679, 408] on button "NEXT" at bounding box center [678, 419] width 140 height 33
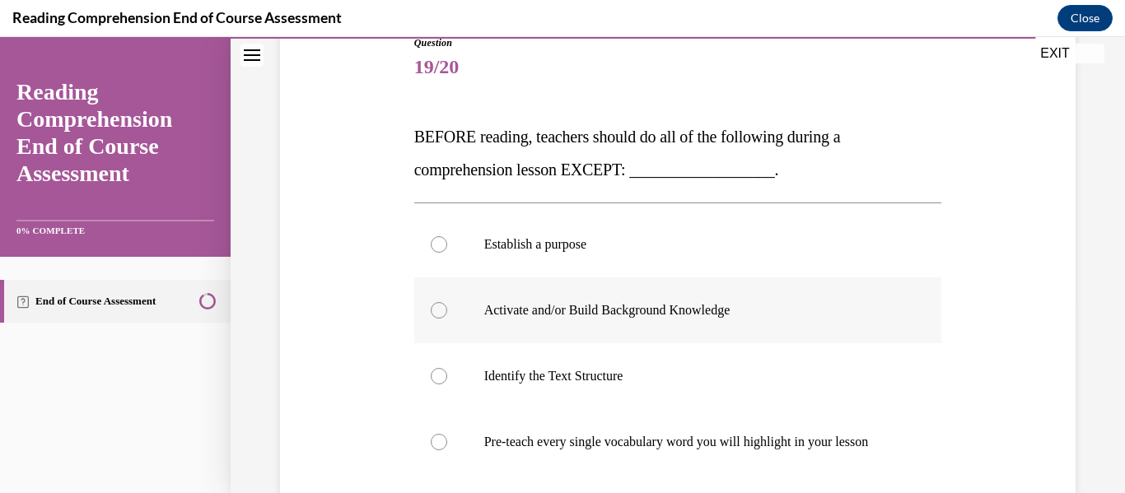
scroll to position [200, 0]
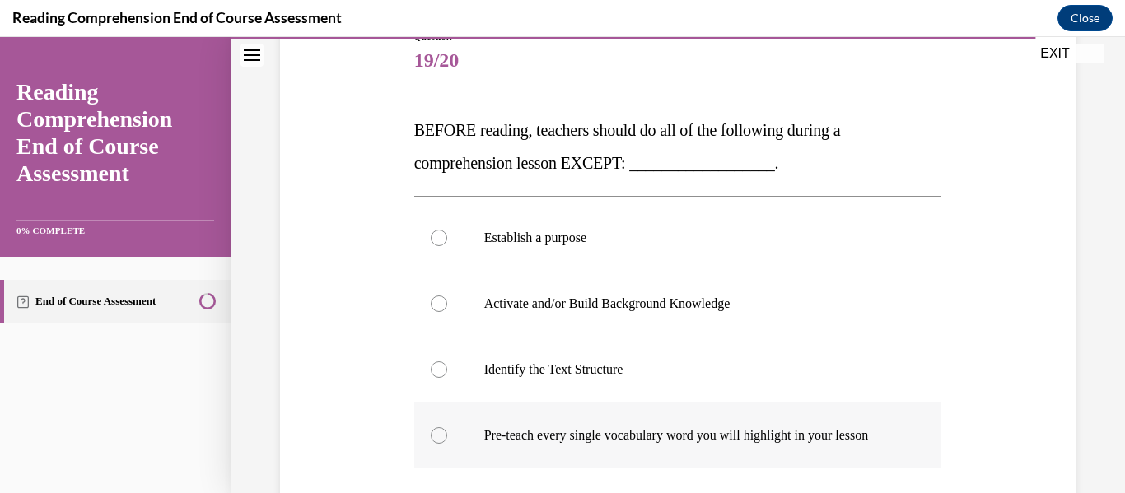
click at [747, 437] on p "Pre-teach every single vocabulary word you will highlight in your lesson" at bounding box center [692, 435] width 417 height 16
click at [447, 437] on input "Pre-teach every single vocabulary word you will highlight in your lesson" at bounding box center [439, 435] width 16 height 16
radio input "true"
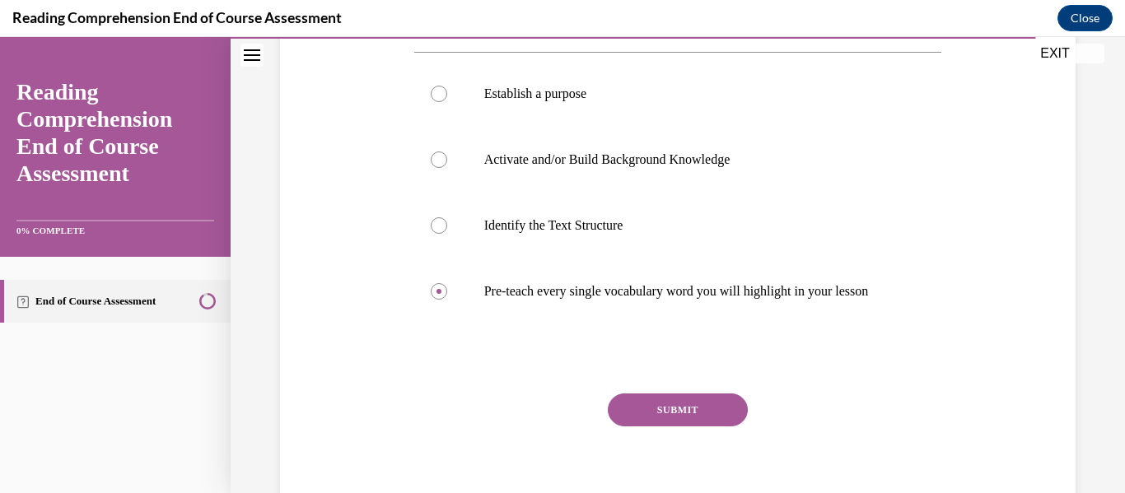
click at [721, 417] on button "SUBMIT" at bounding box center [678, 410] width 140 height 33
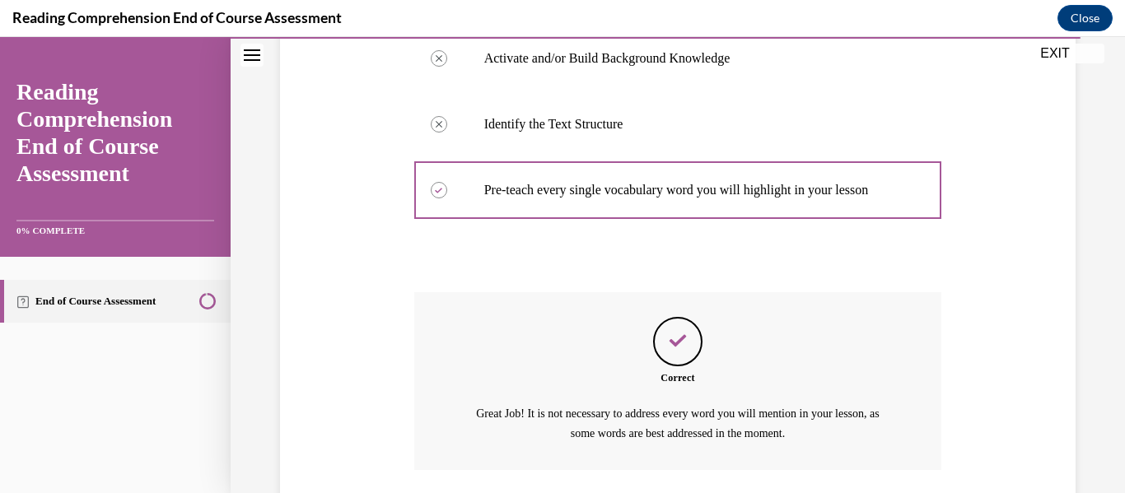
scroll to position [566, 0]
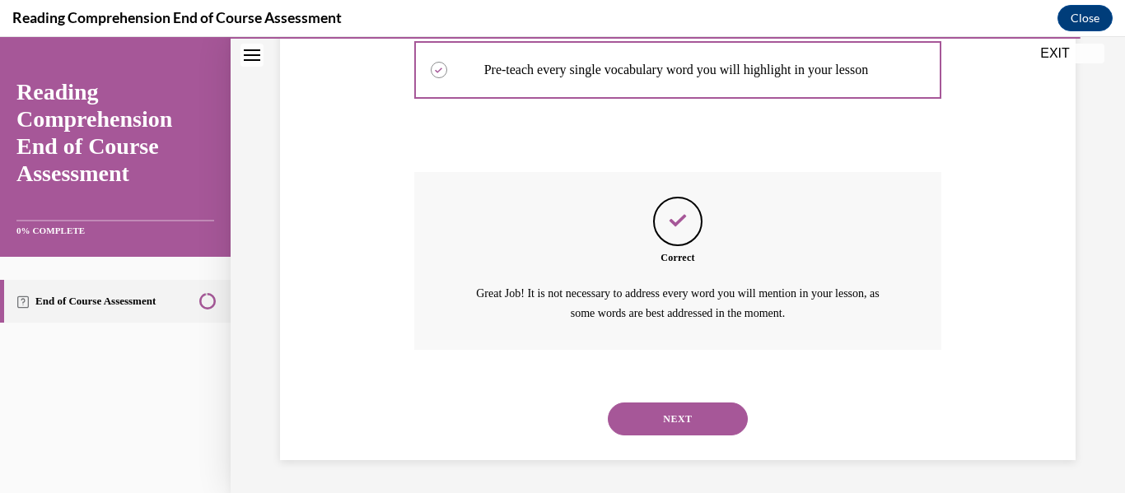
click at [715, 415] on button "NEXT" at bounding box center [678, 419] width 140 height 33
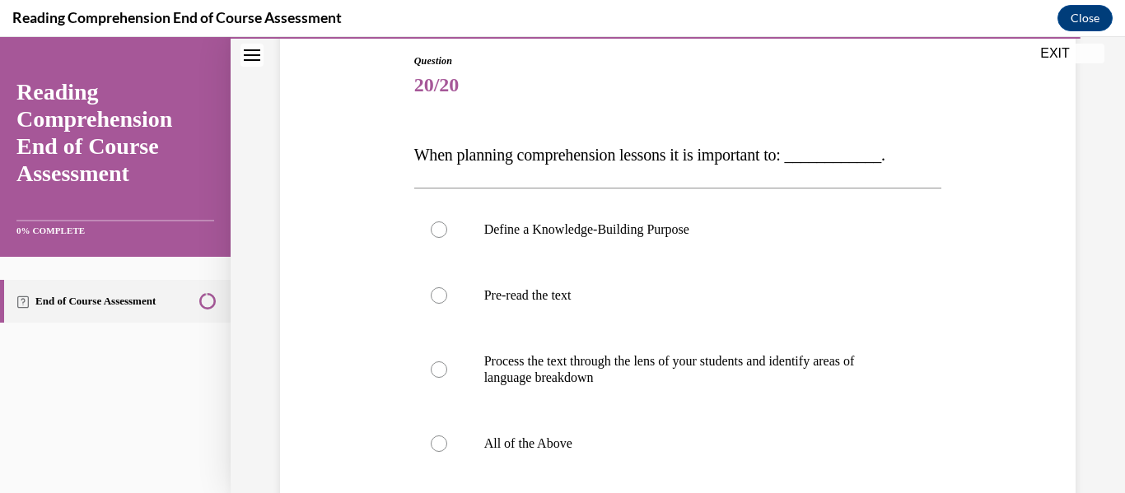
scroll to position [179, 0]
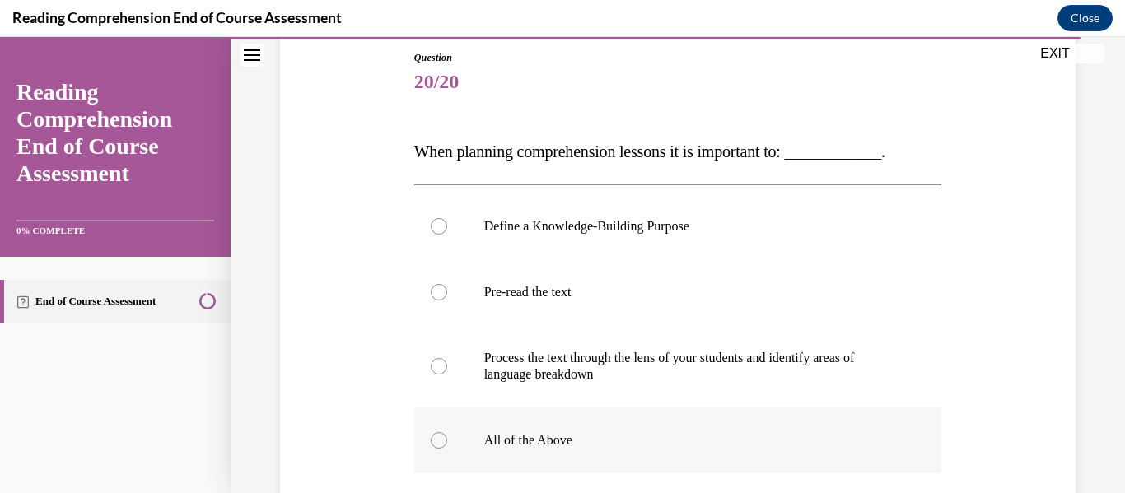
click at [732, 420] on label "All of the Above" at bounding box center [678, 441] width 528 height 66
click at [447, 432] on input "All of the Above" at bounding box center [439, 440] width 16 height 16
radio input "true"
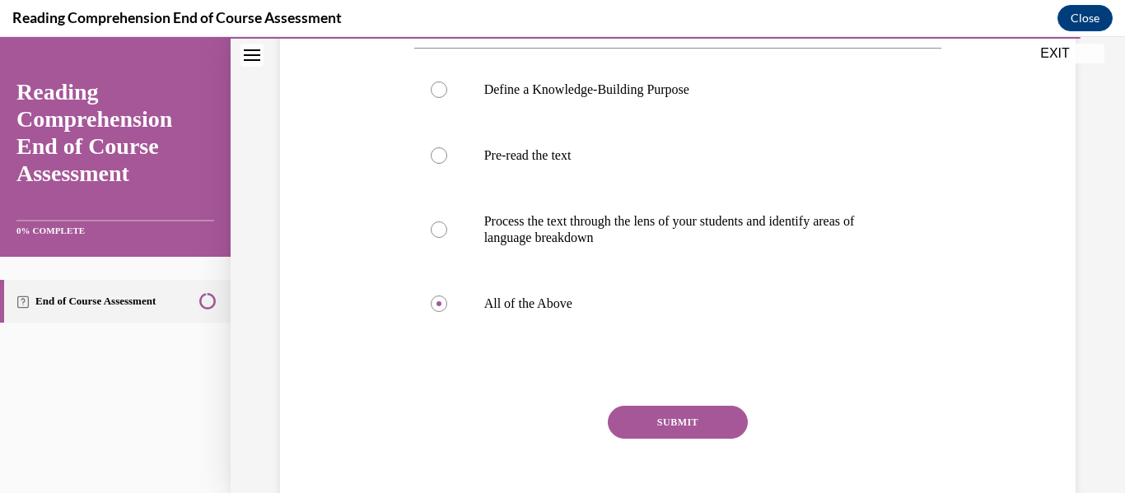
click at [712, 418] on button "SUBMIT" at bounding box center [678, 422] width 140 height 33
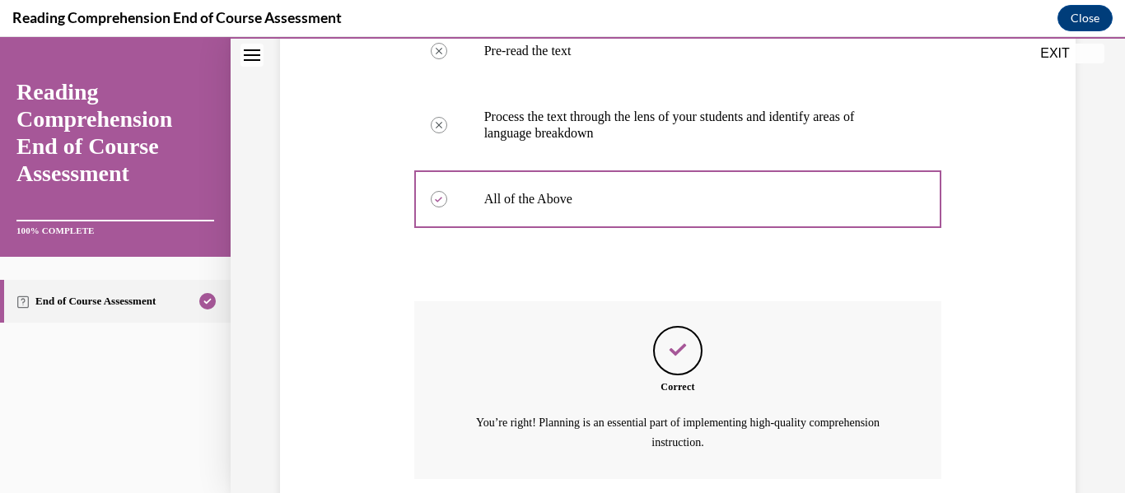
scroll to position [549, 0]
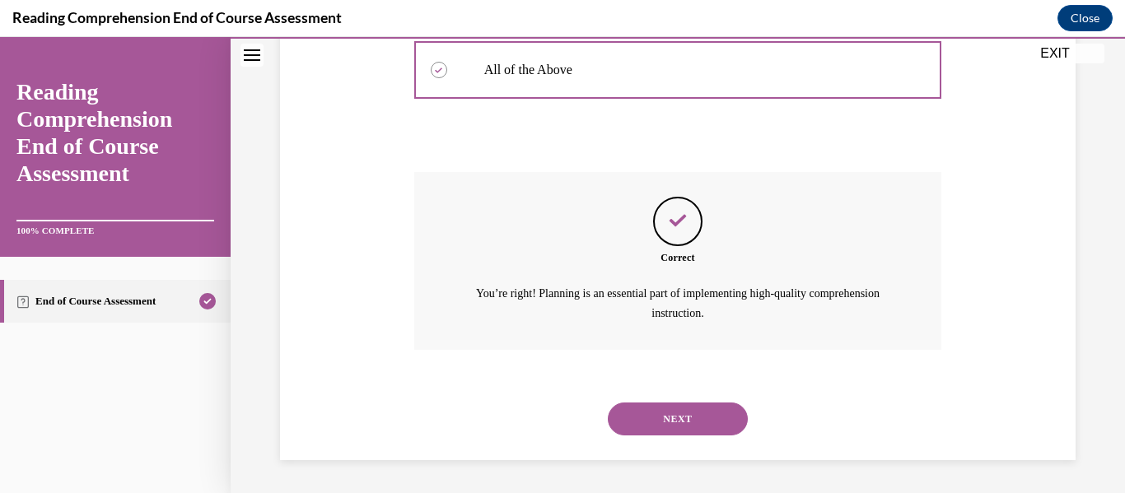
click at [712, 425] on button "NEXT" at bounding box center [678, 419] width 140 height 33
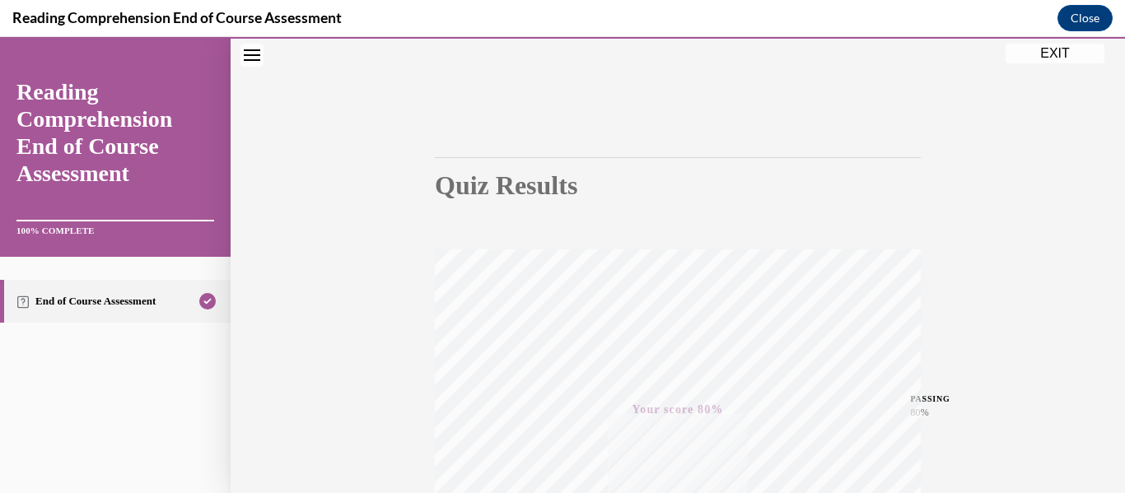
scroll to position [14, 0]
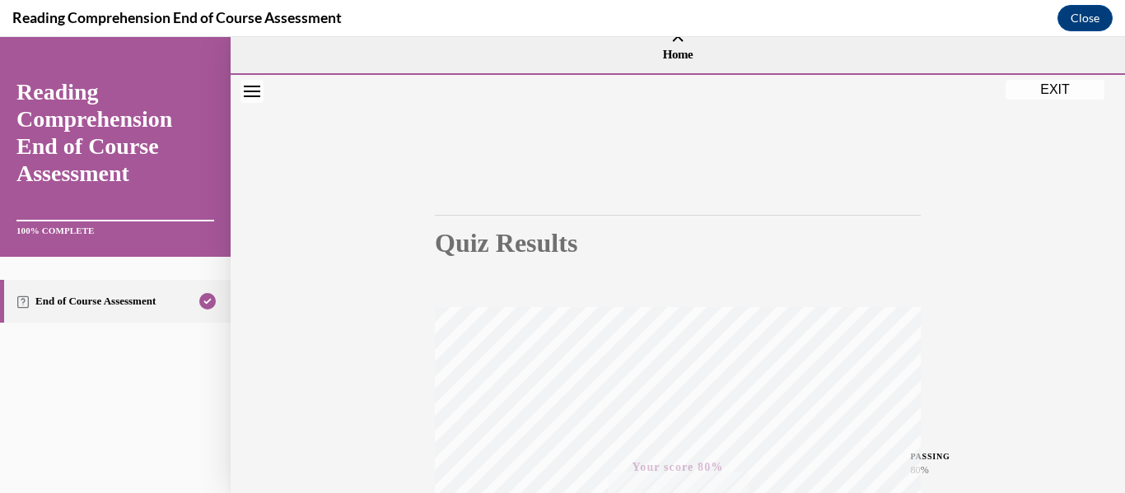
click at [1060, 91] on button "EXIT" at bounding box center [1055, 90] width 99 height 20
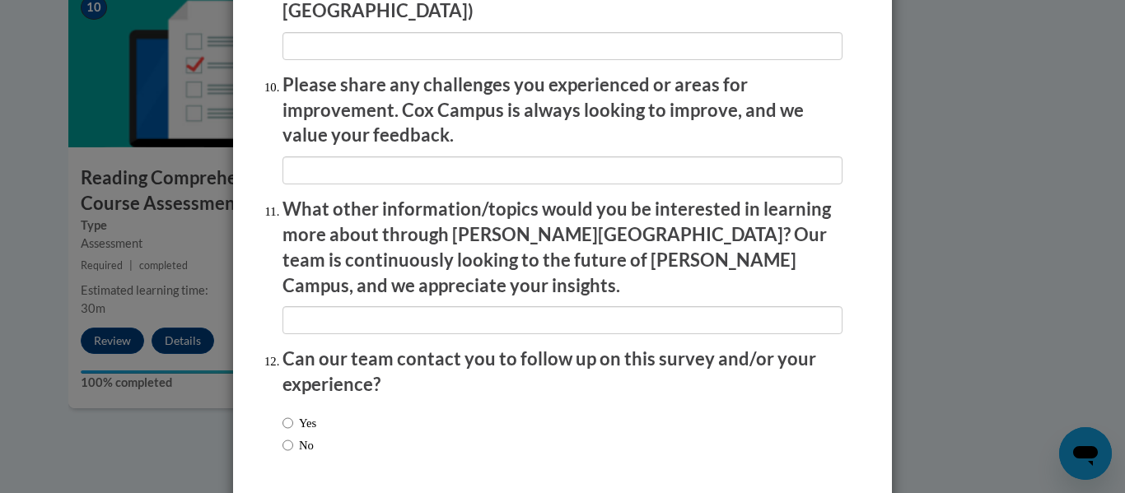
scroll to position [2929, 0]
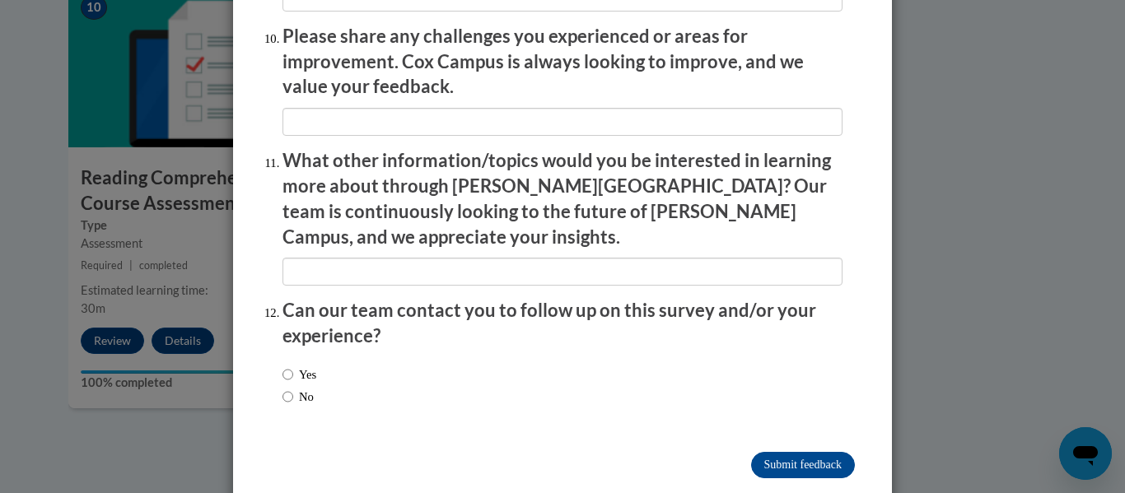
click at [314, 388] on label "No" at bounding box center [297, 397] width 31 height 18
click at [293, 388] on input "No" at bounding box center [287, 397] width 11 height 18
radio input "true"
click at [817, 452] on input "Submit feedback" at bounding box center [803, 465] width 104 height 26
